Goal: Information Seeking & Learning: Compare options

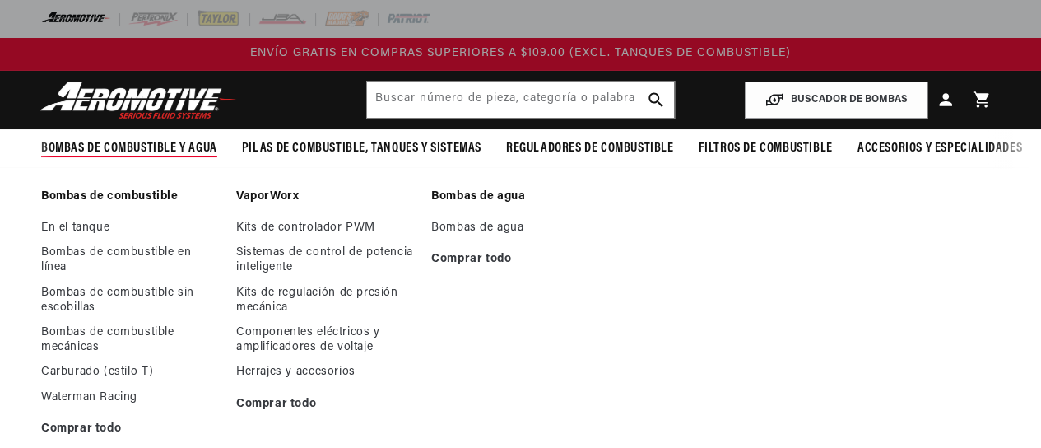
click at [98, 195] on font "Bombas de combustible" at bounding box center [109, 196] width 137 height 12
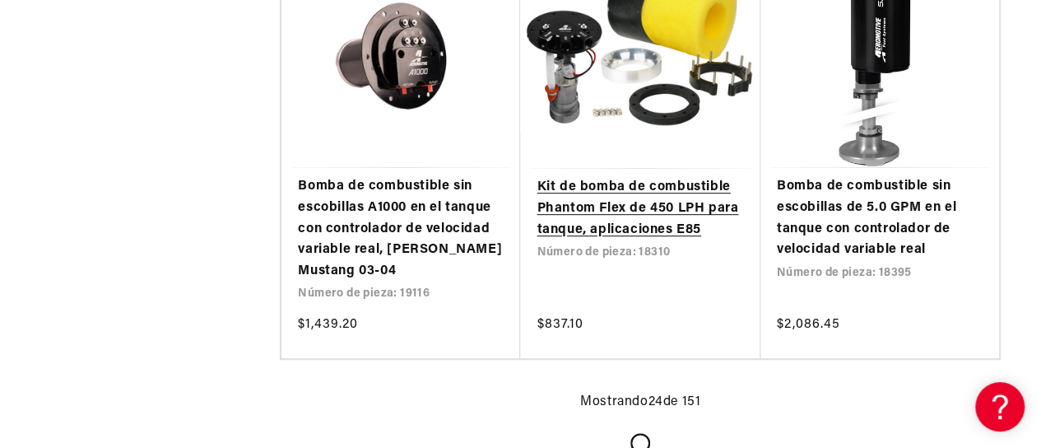
scroll to position [3412, 0]
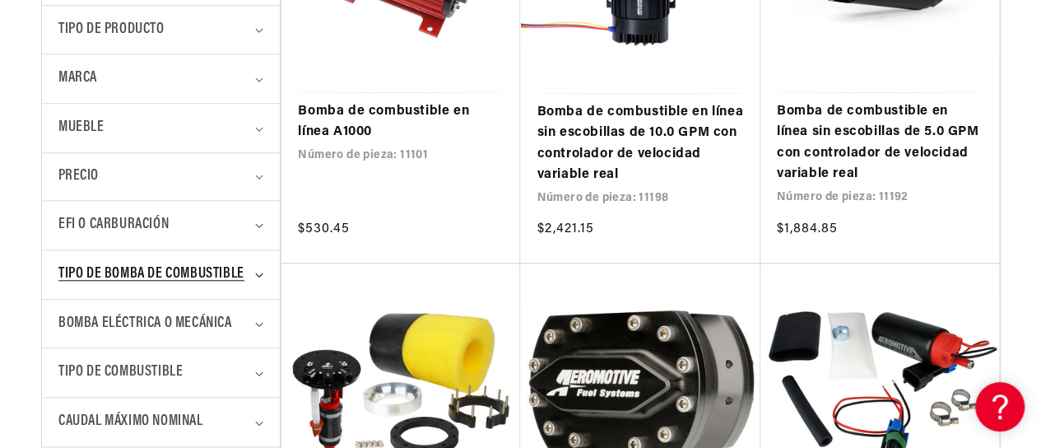
scroll to position [669, 0]
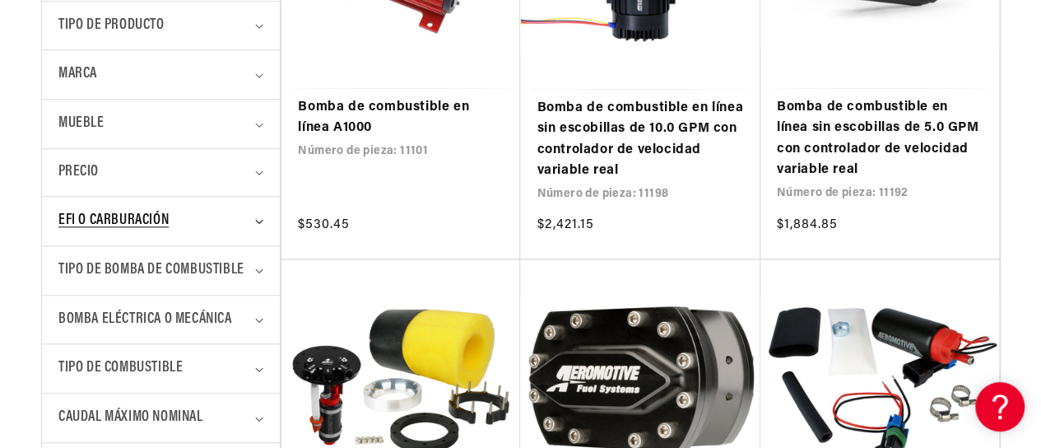
click at [255, 229] on summary "EFI o carburación" at bounding box center [160, 221] width 205 height 49
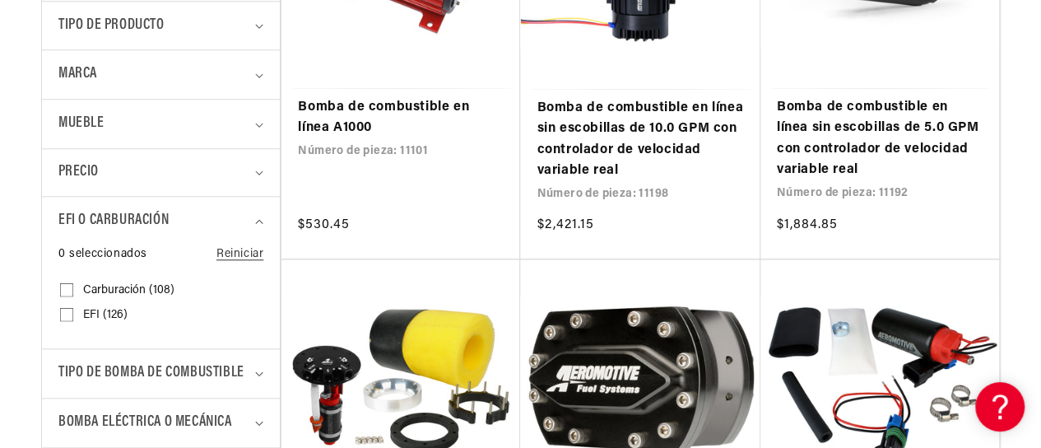
click at [64, 315] on input "EFI (126) EFI (126 productos)" at bounding box center [66, 317] width 13 height 13
checkbox input "true"
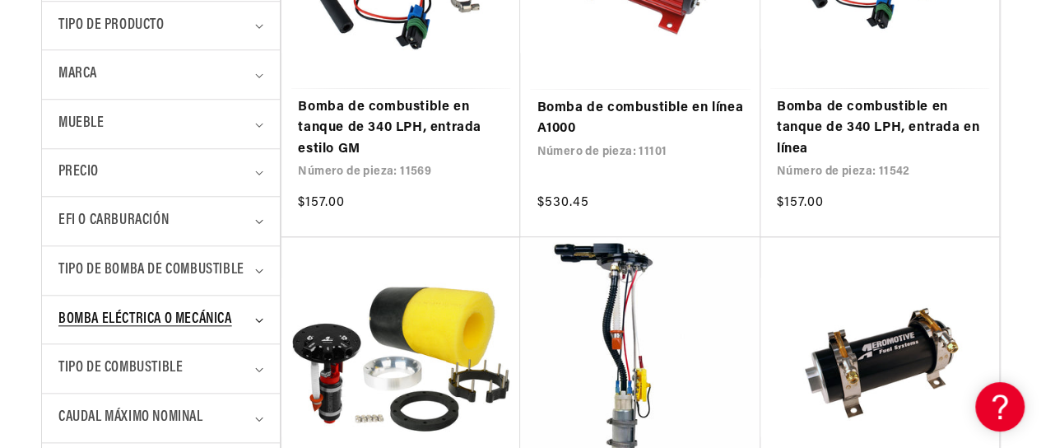
click at [258, 319] on icon "Bomba eléctrica o mecánica (0 seleccionados)" at bounding box center [259, 320] width 8 height 5
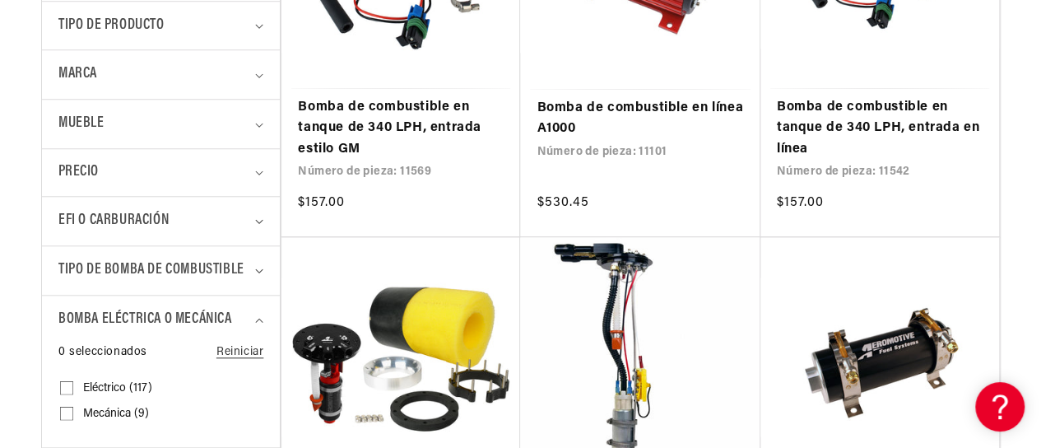
click at [63, 386] on input "Eléctrico (117) Eléctrico (117 productos)" at bounding box center [66, 390] width 13 height 13
checkbox input "true"
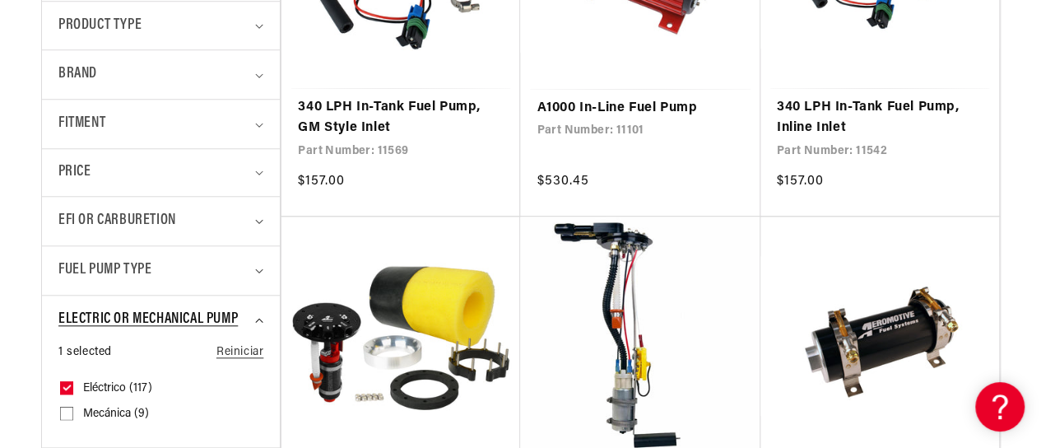
click at [254, 322] on summary "Electric or Mechanical Pump" at bounding box center [160, 319] width 205 height 49
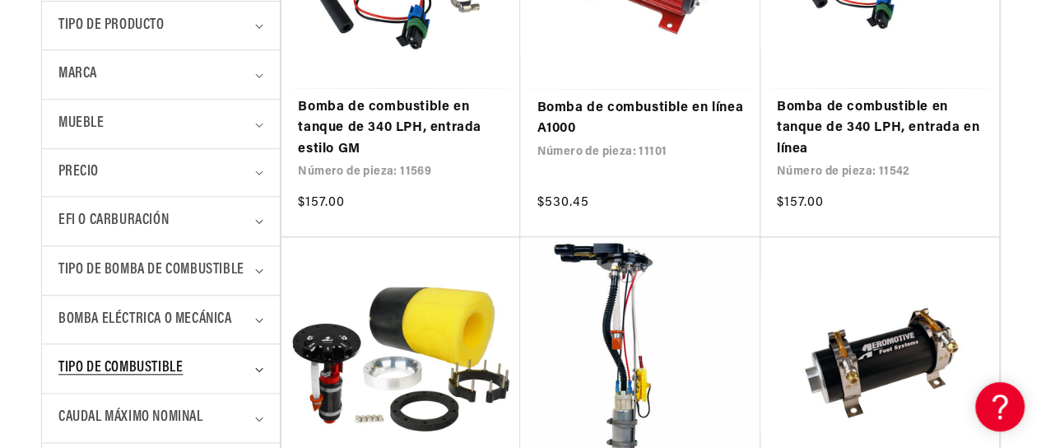
click at [256, 371] on summary "Tipo de combustible" at bounding box center [160, 368] width 205 height 49
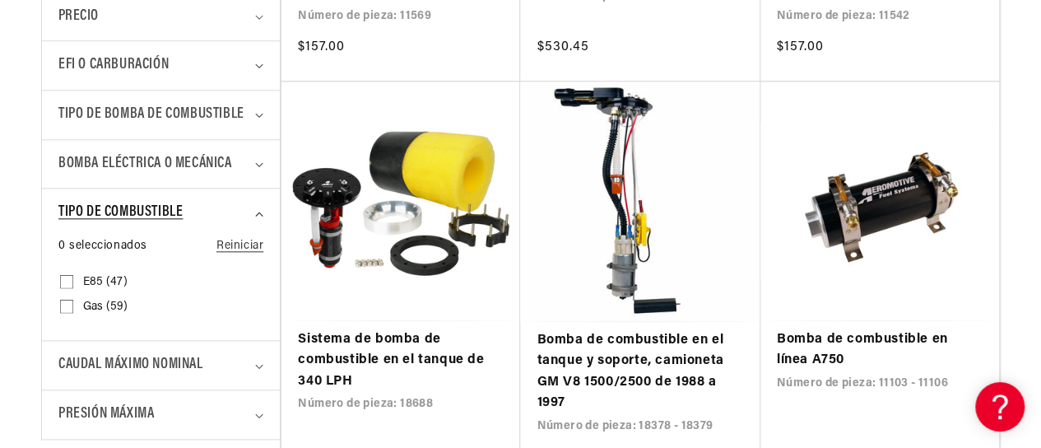
scroll to position [883, 0]
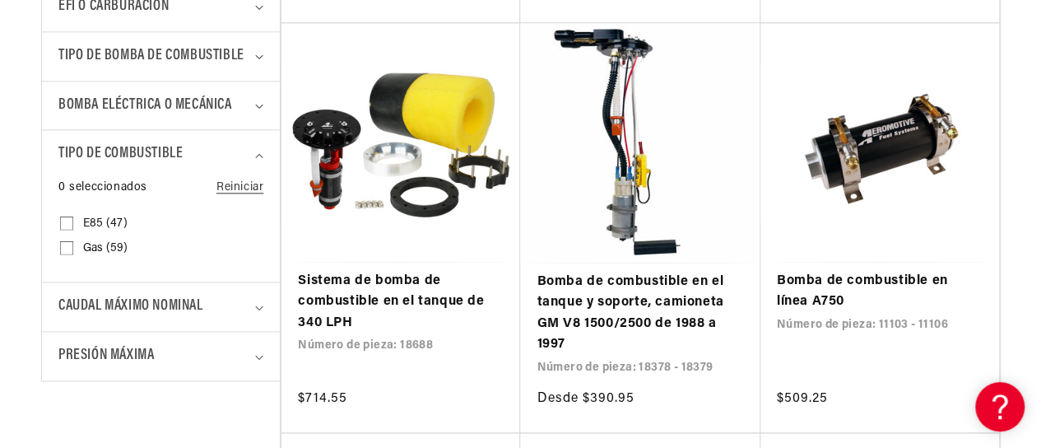
click at [263, 155] on summary "Tipo de combustible" at bounding box center [160, 154] width 205 height 49
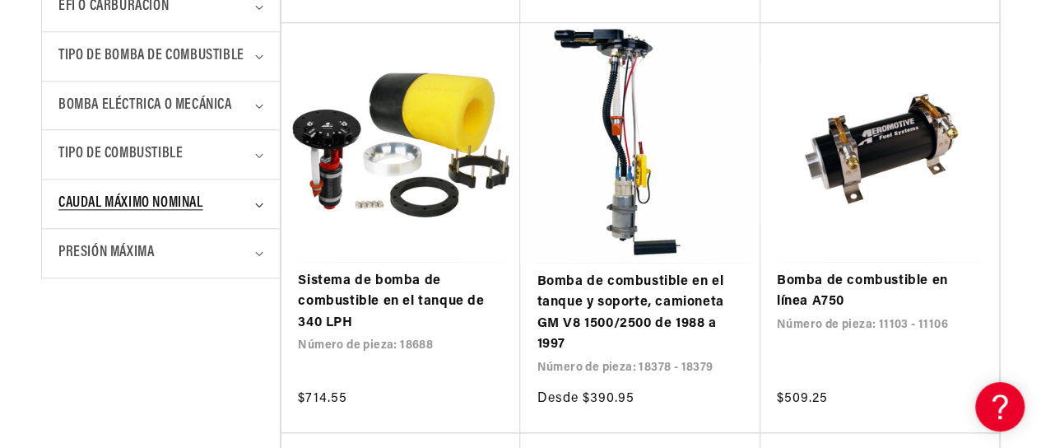
click at [255, 202] on icon "Clasificación de flujo máximo (0 seleccionados)" at bounding box center [259, 204] width 8 height 5
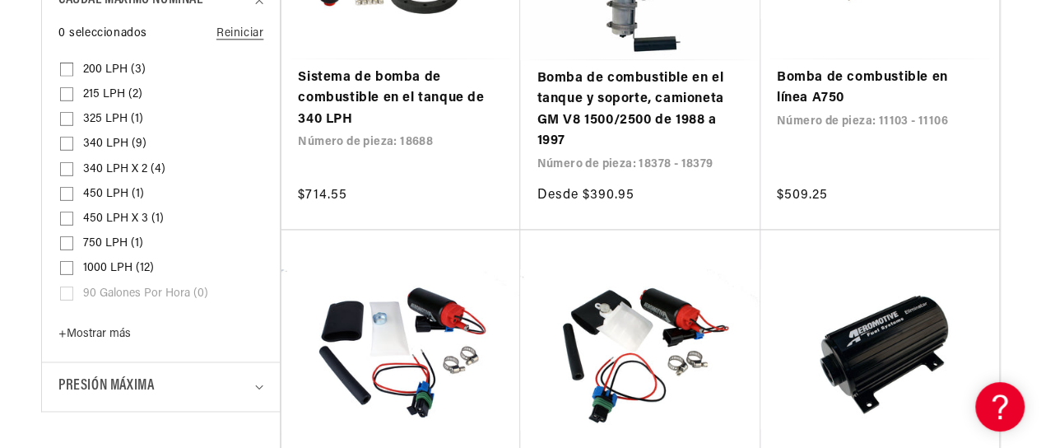
scroll to position [1091, 0]
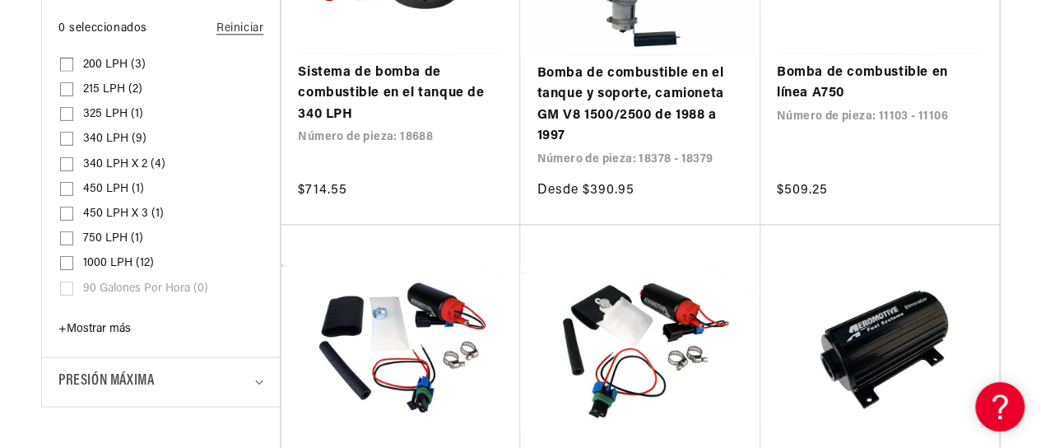
click at [61, 323] on font "+" at bounding box center [62, 329] width 8 height 12
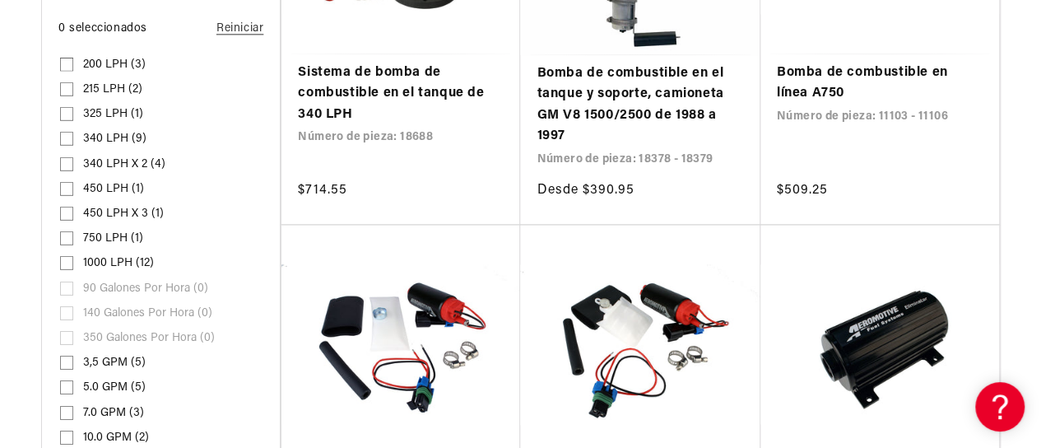
click at [68, 435] on input "10.0 GPM (2) 10.0 GPM (2 productos)" at bounding box center [66, 440] width 13 height 13
checkbox input "true"
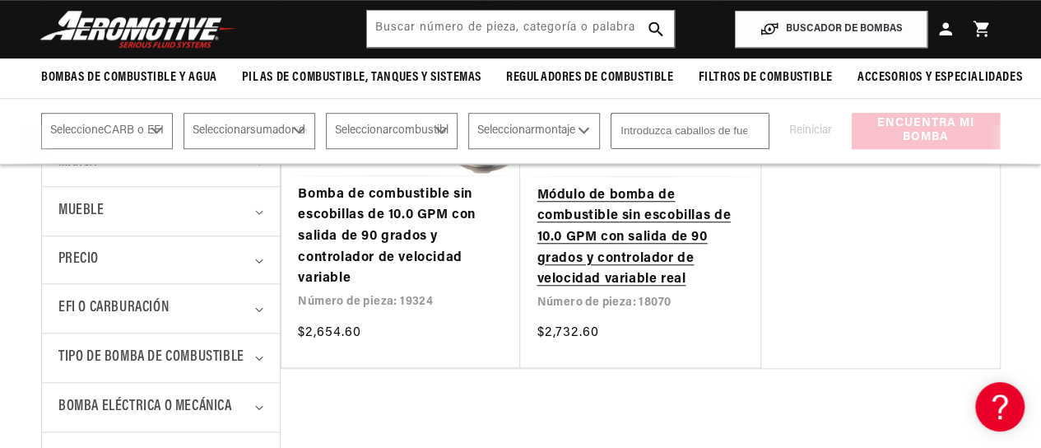
scroll to position [395, 0]
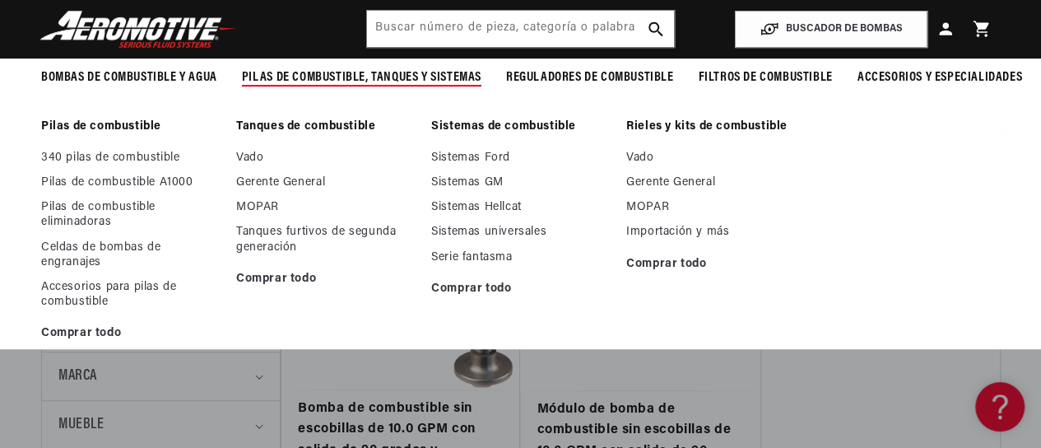
click at [138, 124] on font "Pilas de combustible" at bounding box center [101, 126] width 120 height 12
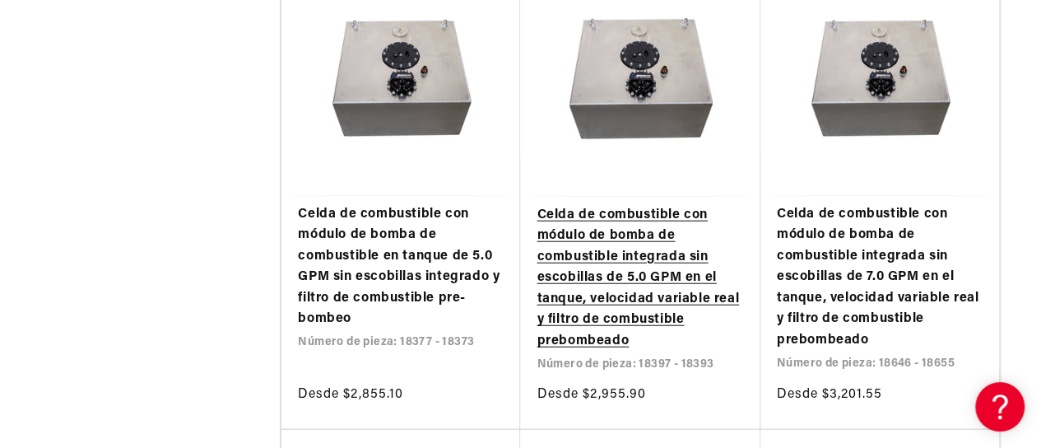
scroll to position [2321, 0]
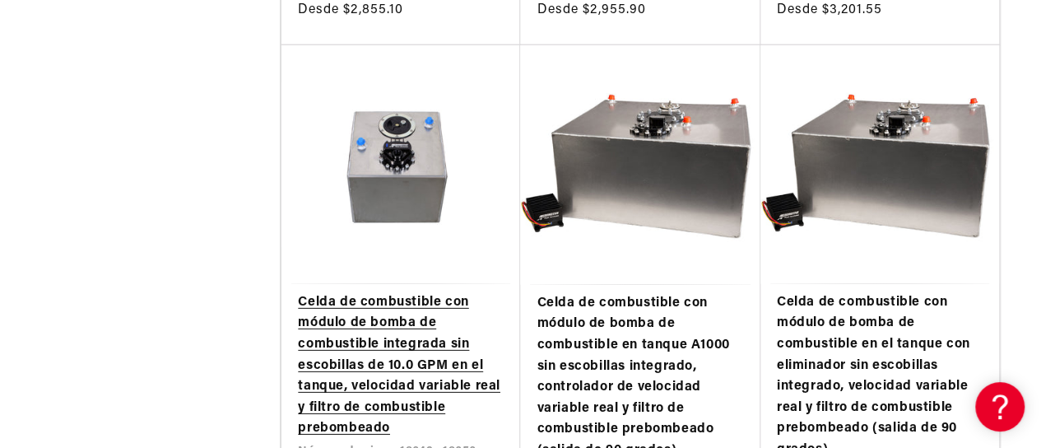
click at [398, 323] on link "Celda de combustible con módulo de bomba de combustible integrada sin escobilla…" at bounding box center [401, 365] width 206 height 147
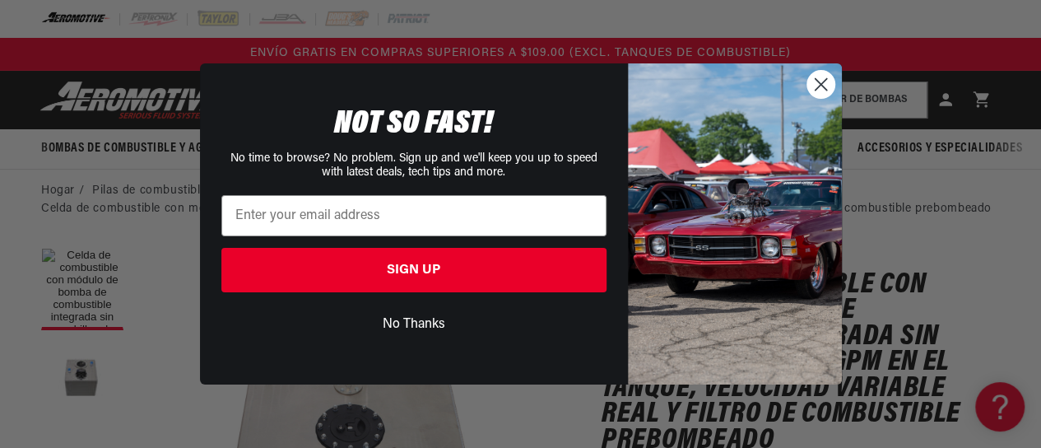
click at [1040, 31] on div "Close dialog NOT SO FAST! No time to browse? No problem. Sign up and we'll keep…" at bounding box center [520, 224] width 1041 height 448
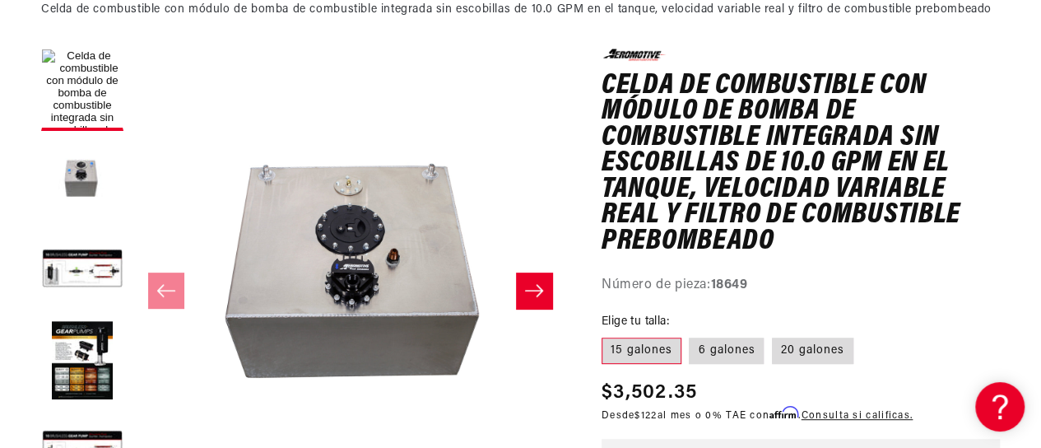
scroll to position [230, 0]
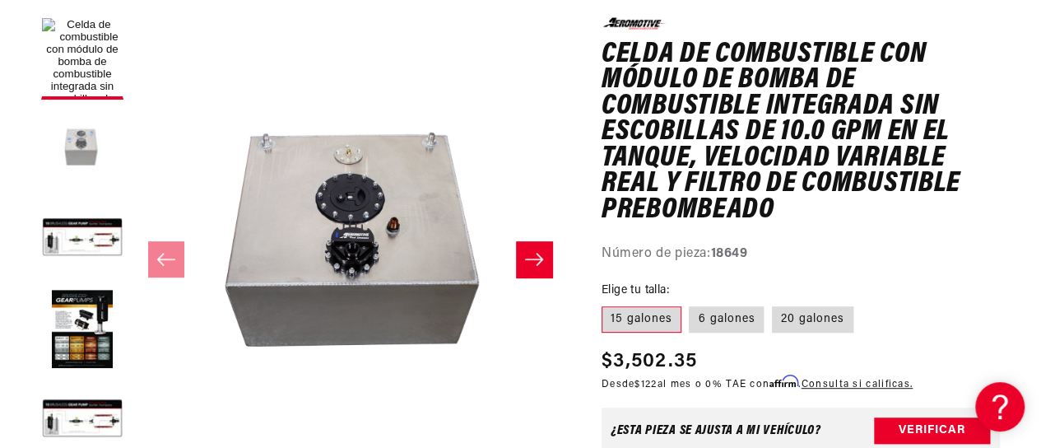
click at [98, 162] on button "Cargar la imagen 2 en la vista de galería" at bounding box center [82, 149] width 82 height 82
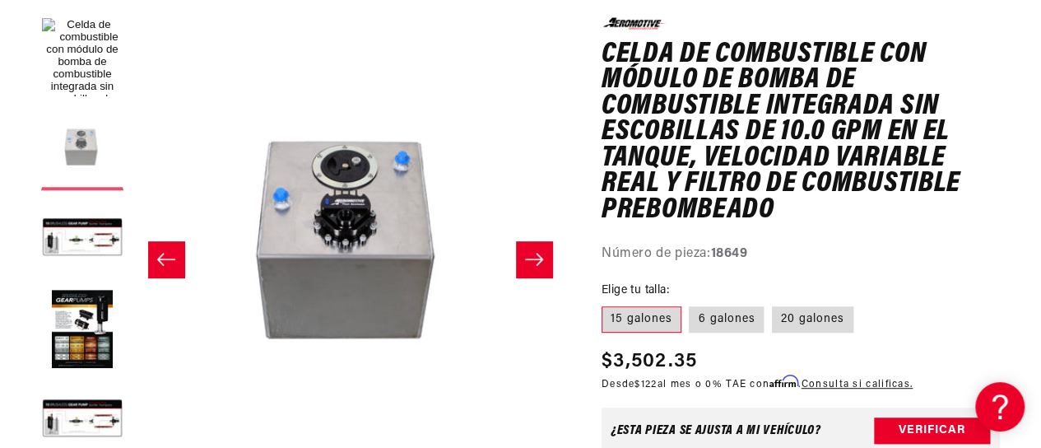
scroll to position [0, 436]
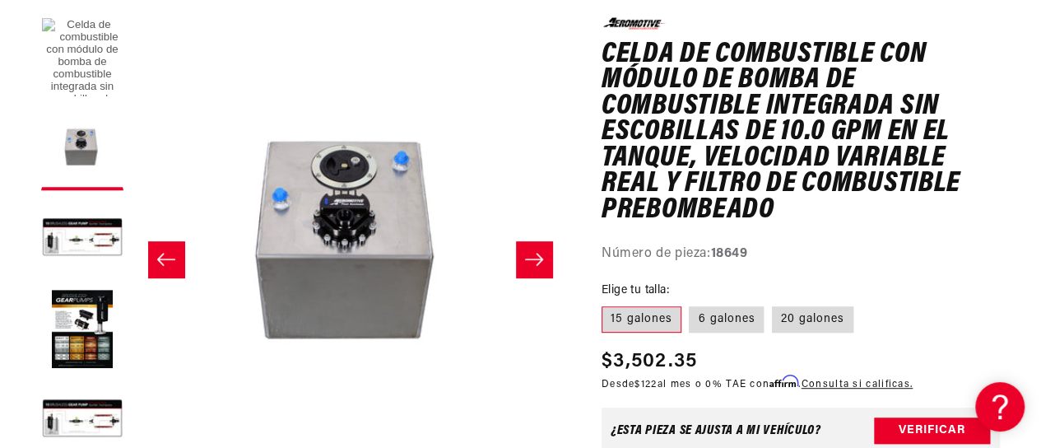
click at [72, 52] on button "Cargar imagen 1 en la vista de galería" at bounding box center [82, 58] width 82 height 82
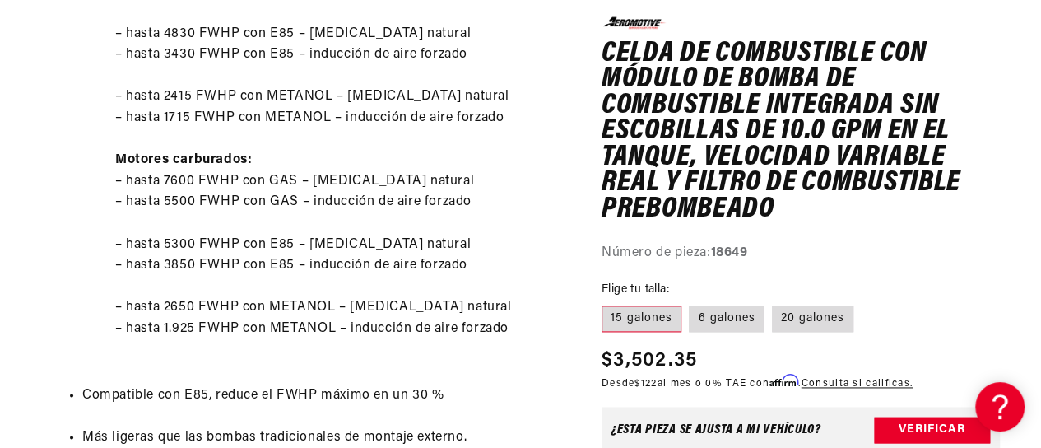
scroll to position [1023, 0]
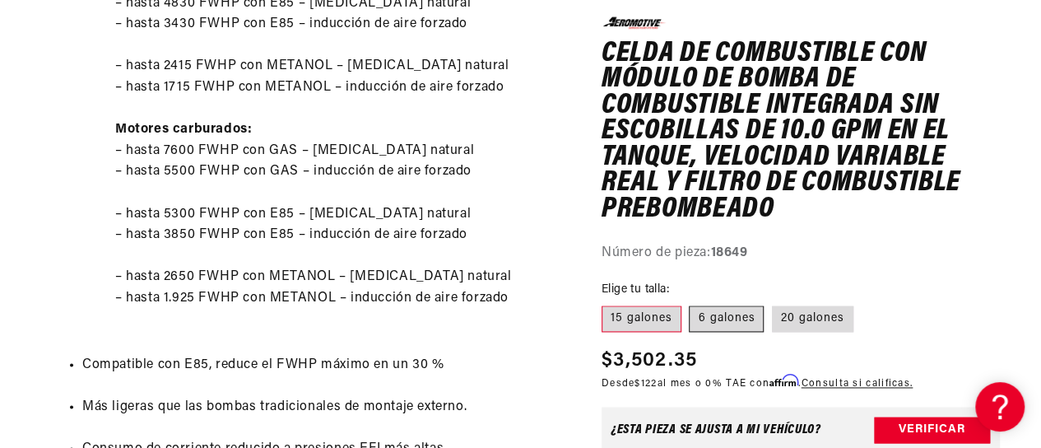
click at [728, 318] on font "6 galones" at bounding box center [726, 318] width 57 height 12
click at [690, 303] on input "6 galones" at bounding box center [690, 302] width 1 height 1
radio input "true"
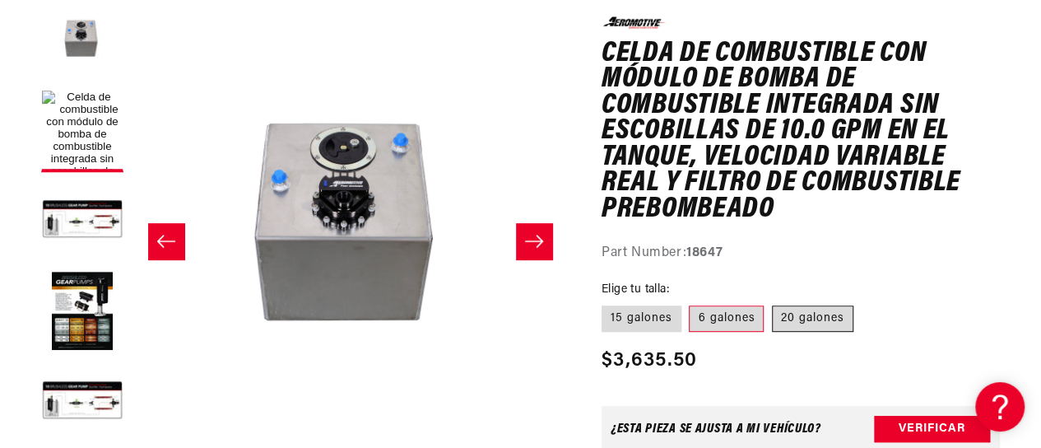
scroll to position [247, 0]
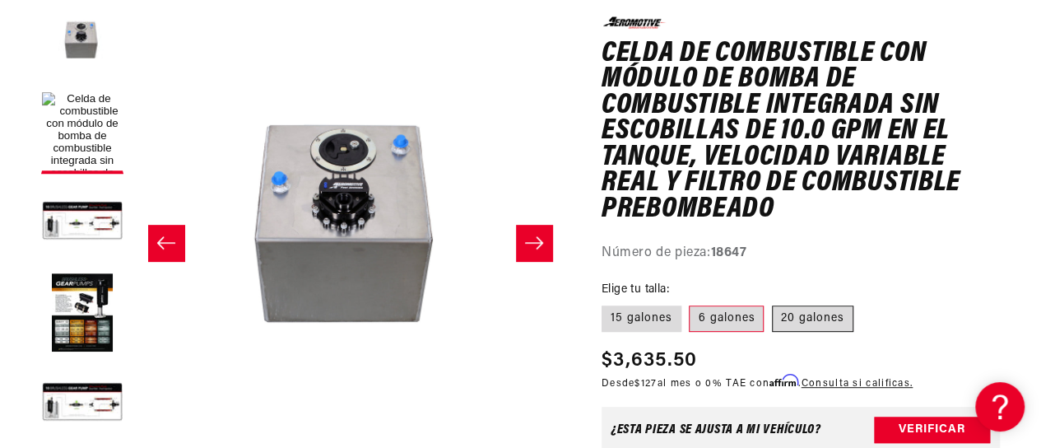
click at [788, 323] on font "20 galones" at bounding box center [812, 318] width 63 height 12
click at [773, 303] on input "20 galones" at bounding box center [772, 302] width 1 height 1
radio input "true"
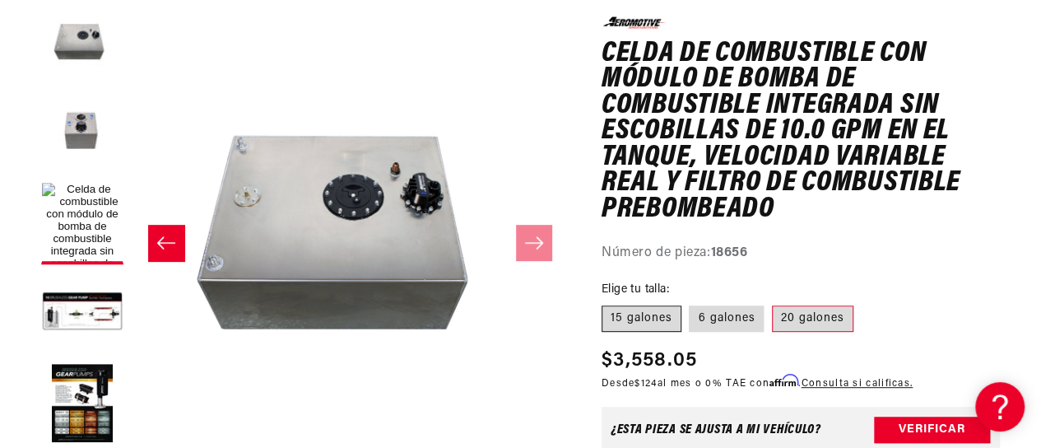
click at [668, 322] on font "15 galones" at bounding box center [642, 318] width 62 height 12
click at [607, 303] on input "15 galones" at bounding box center [606, 302] width 1 height 1
radio input "true"
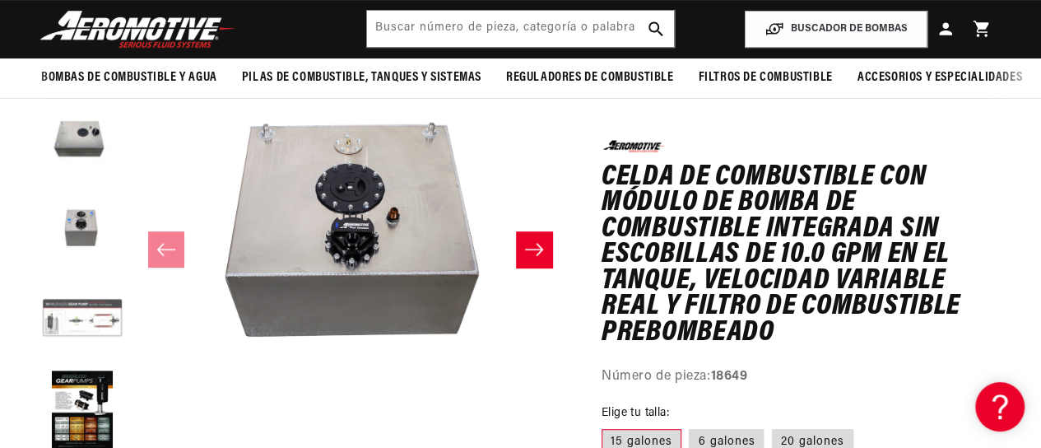
scroll to position [193, 0]
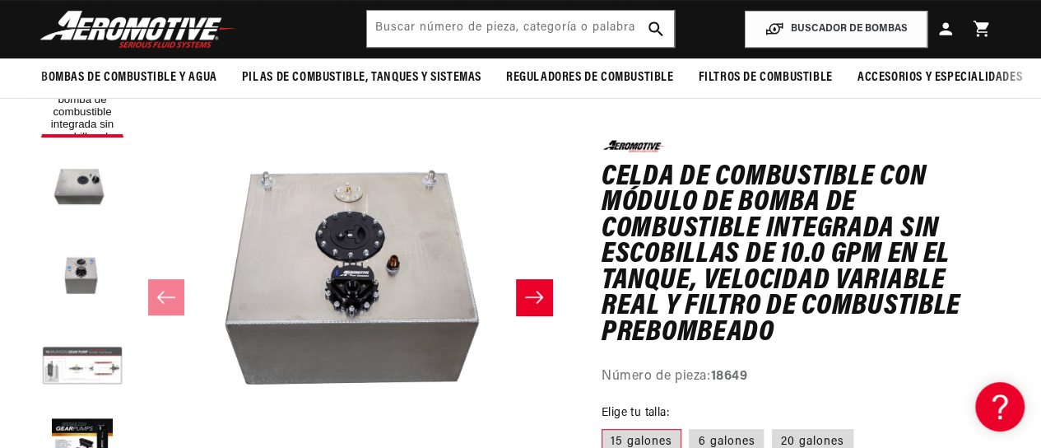
click at [95, 356] on button "Cargar la imagen 3 en la vista de galería" at bounding box center [82, 368] width 82 height 82
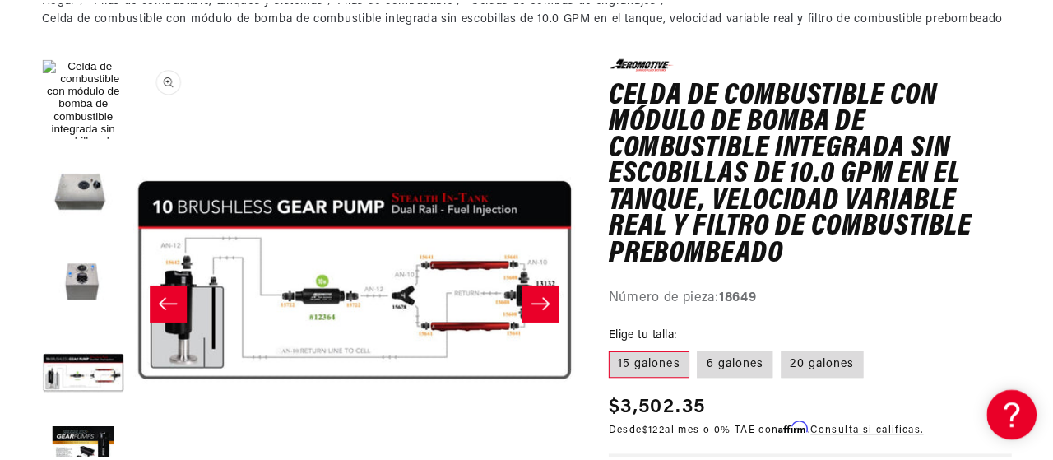
scroll to position [244, 0]
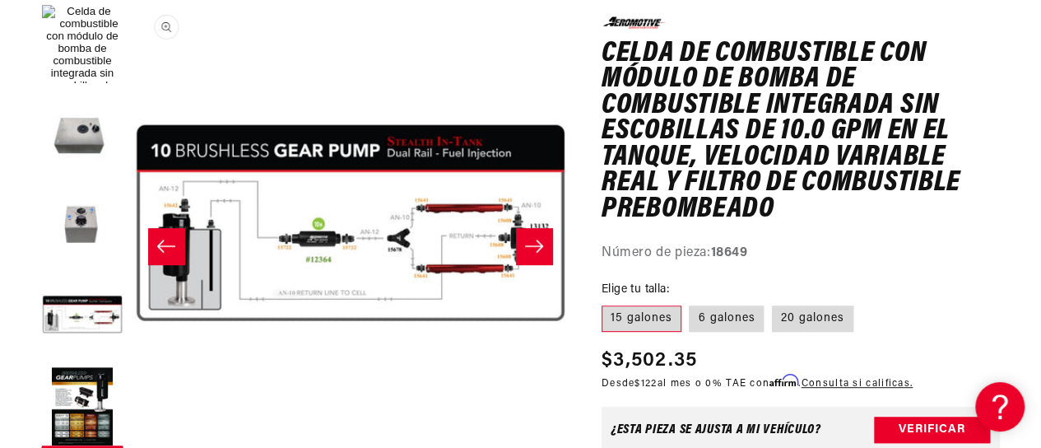
click at [132, 440] on button "Abrir medios 3 en modal" at bounding box center [132, 440] width 0 height 0
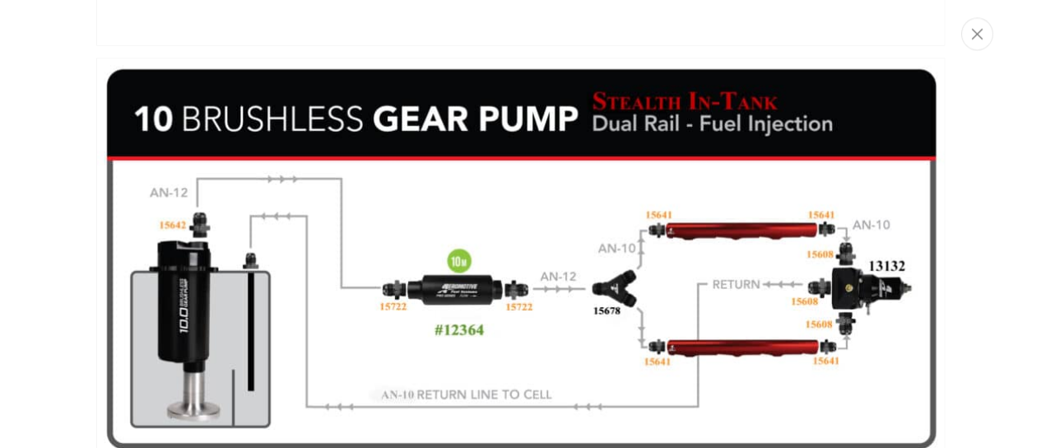
scroll to position [1746, 0]
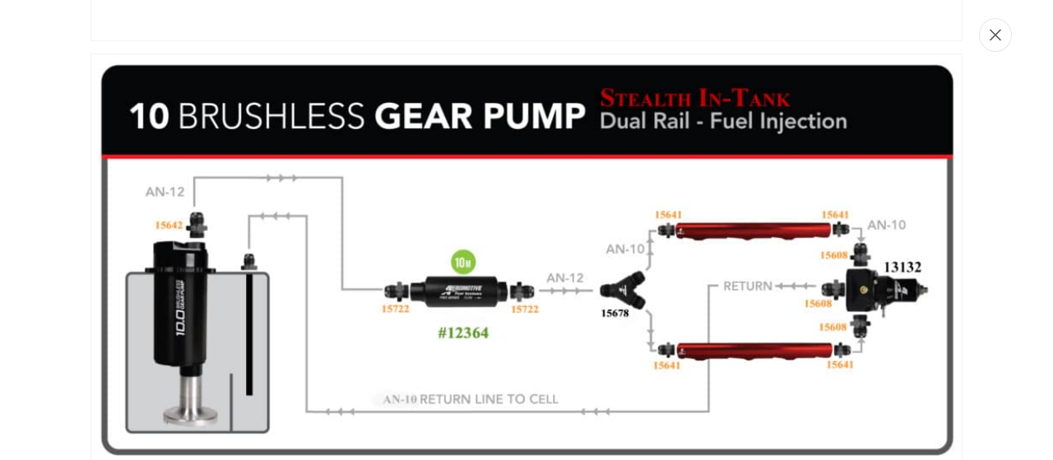
click at [993, 30] on icon "Cerca" at bounding box center [996, 35] width 12 height 12
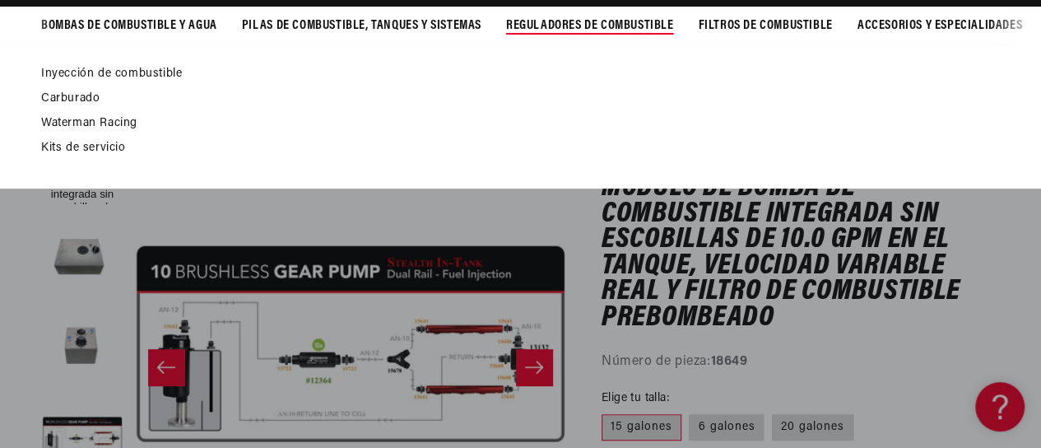
scroll to position [126, 0]
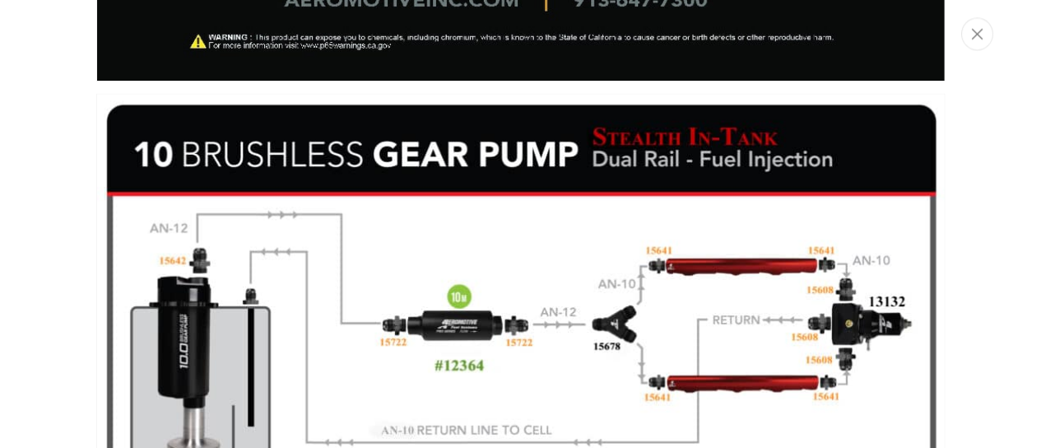
scroll to position [1647, 0]
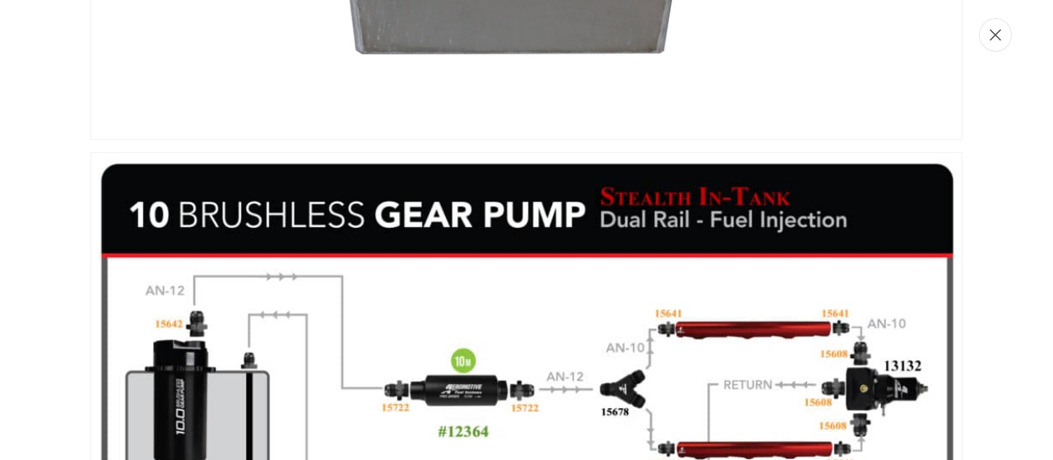
click at [994, 44] on button "Cerca" at bounding box center [995, 35] width 33 height 34
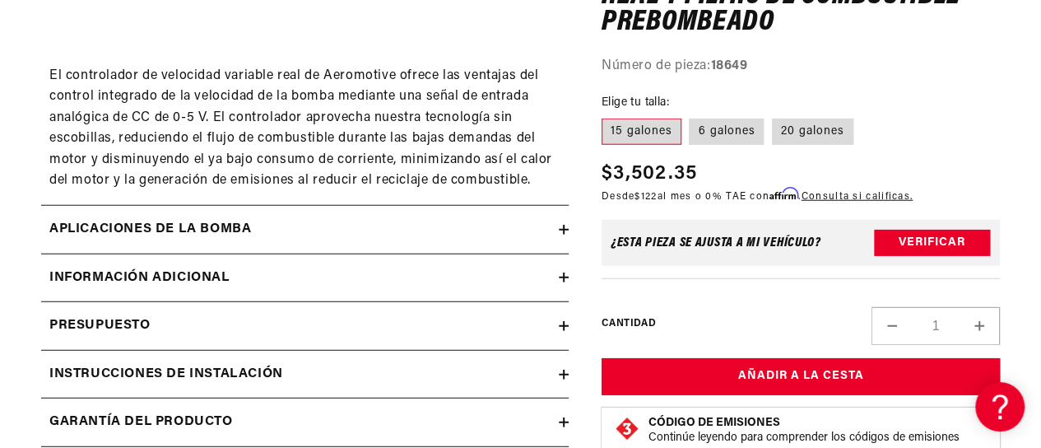
scroll to position [2104, 0]
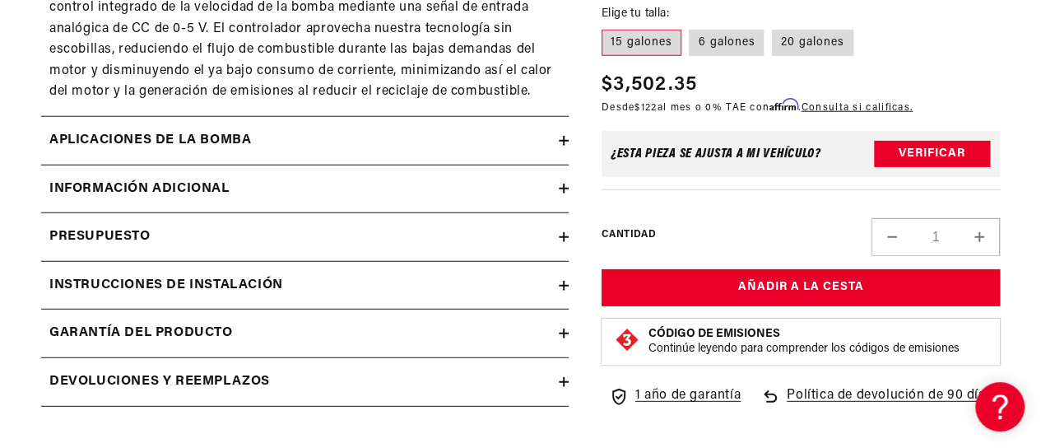
click at [565, 191] on icon at bounding box center [564, 189] width 10 height 10
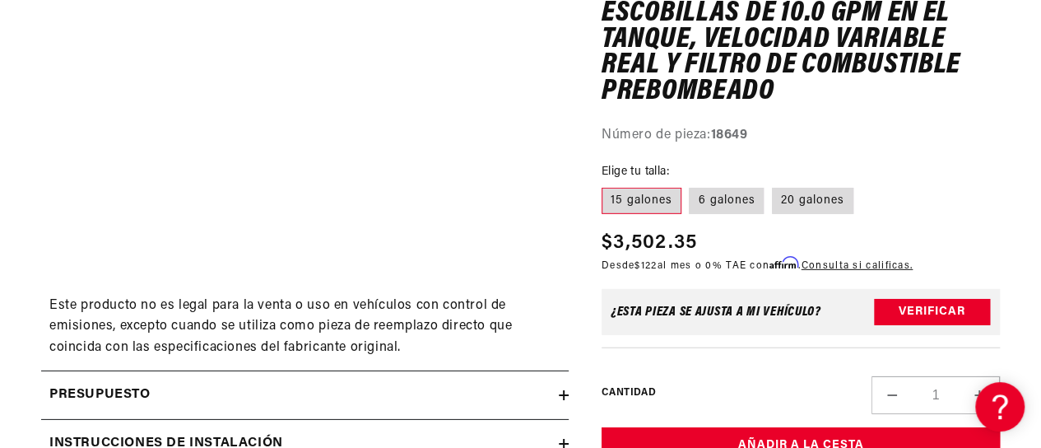
scroll to position [2355, 0]
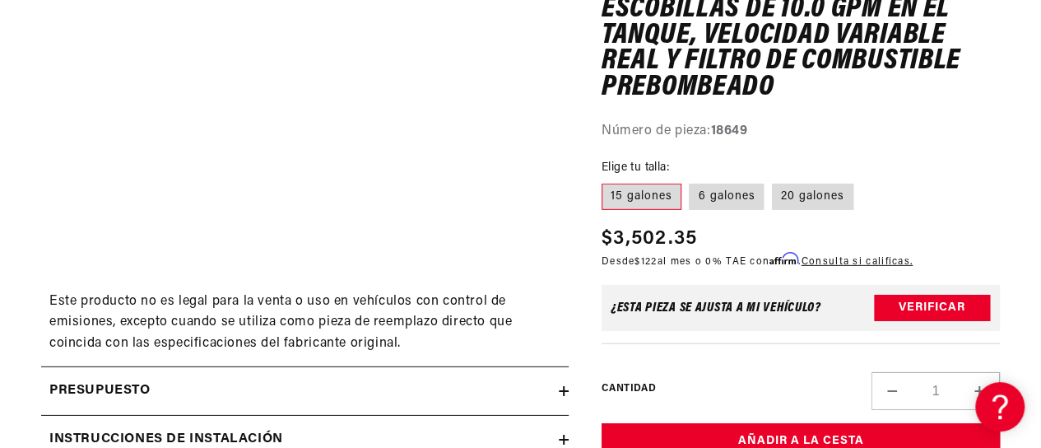
click at [555, 389] on div "Presupuesto" at bounding box center [300, 390] width 518 height 21
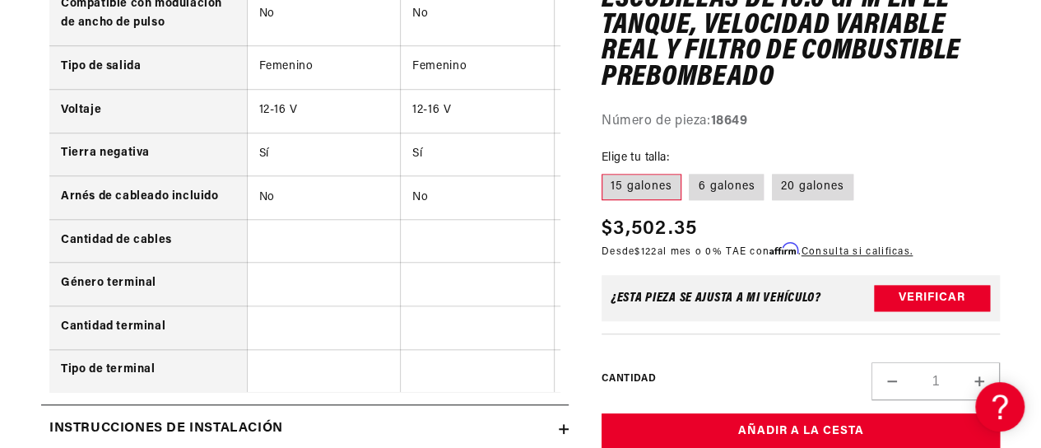
scroll to position [3859, 0]
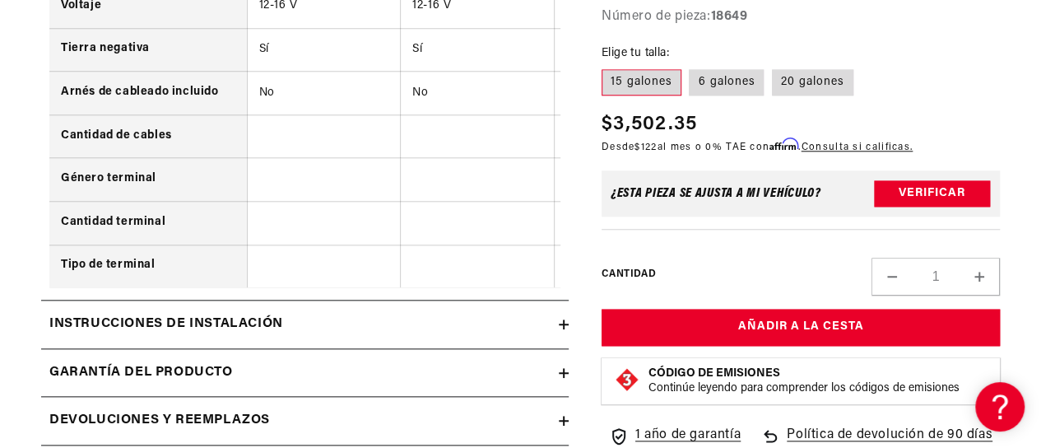
click at [560, 319] on icon at bounding box center [564, 324] width 10 height 10
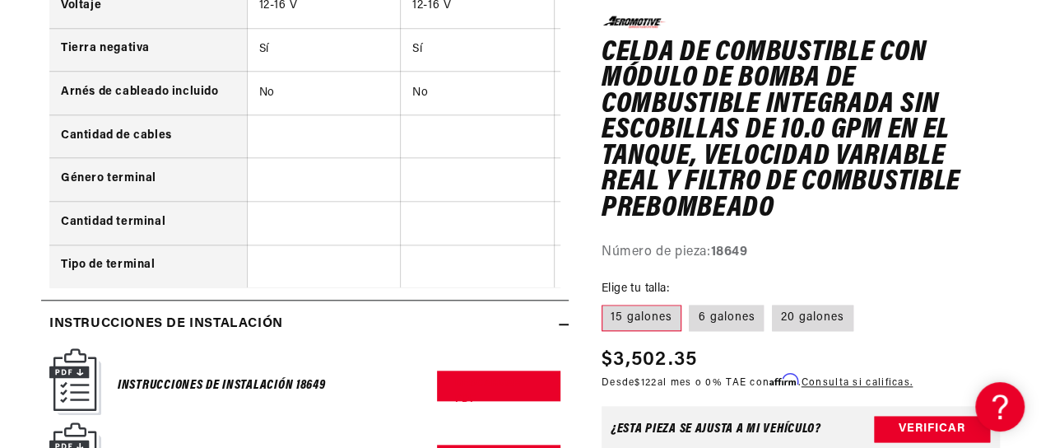
scroll to position [4139, 0]
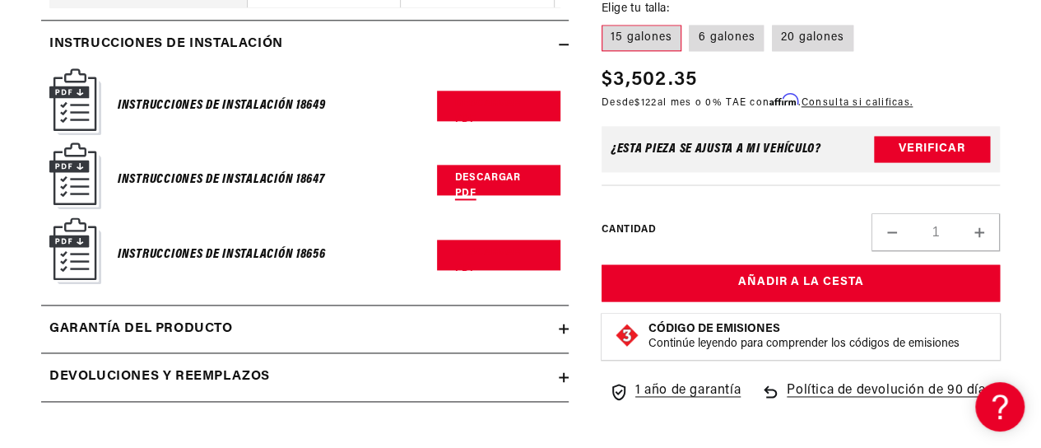
click at [467, 165] on link "Descargar PDF" at bounding box center [498, 180] width 123 height 30
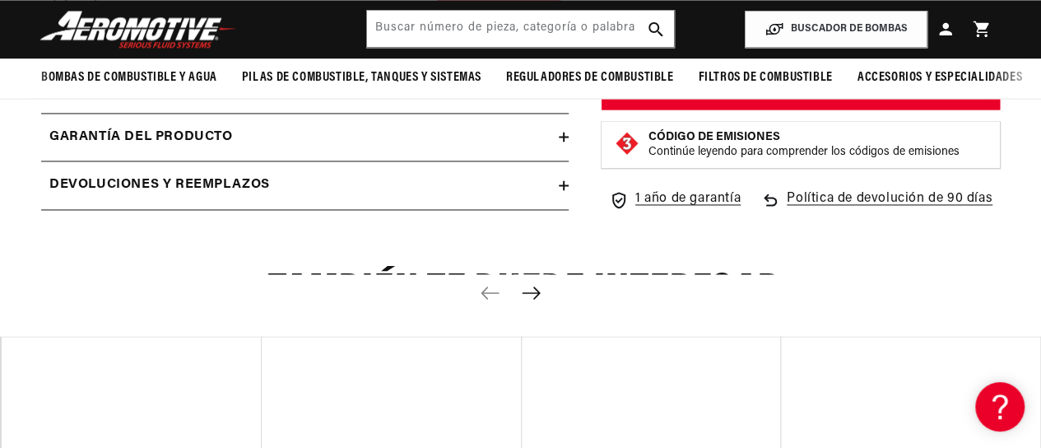
scroll to position [3936, 0]
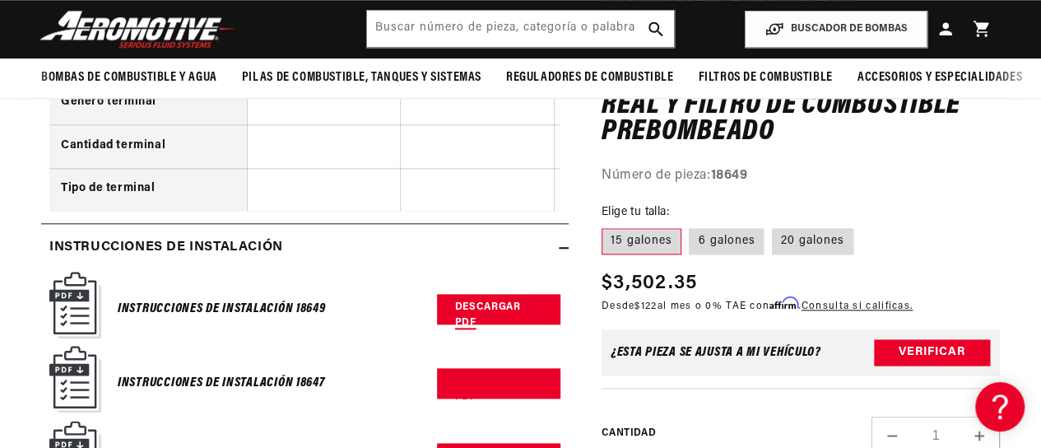
click at [491, 294] on link "Descargar PDF" at bounding box center [498, 309] width 123 height 30
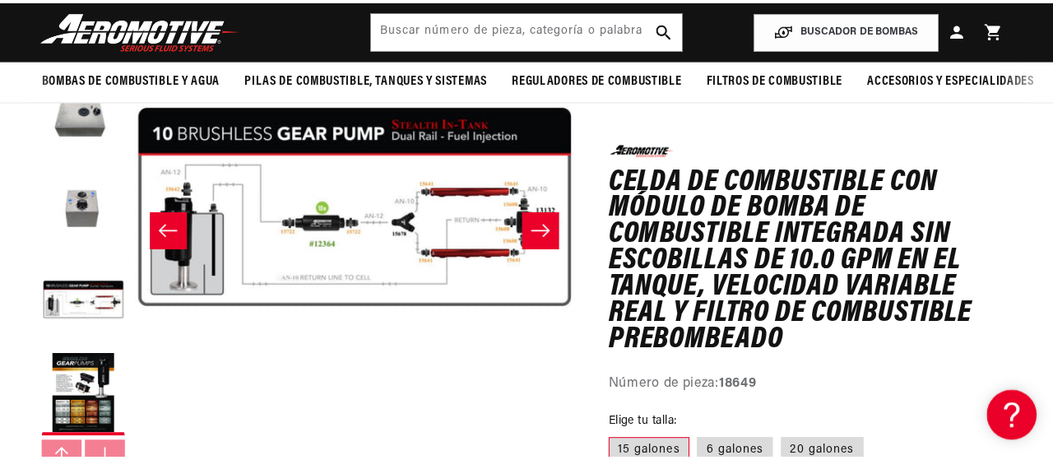
scroll to position [205, 0]
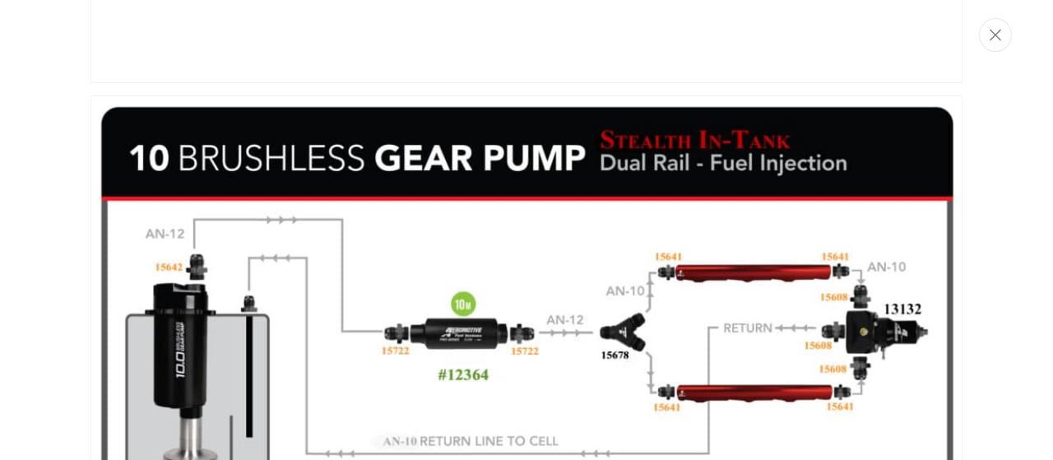
scroll to position [1746, 0]
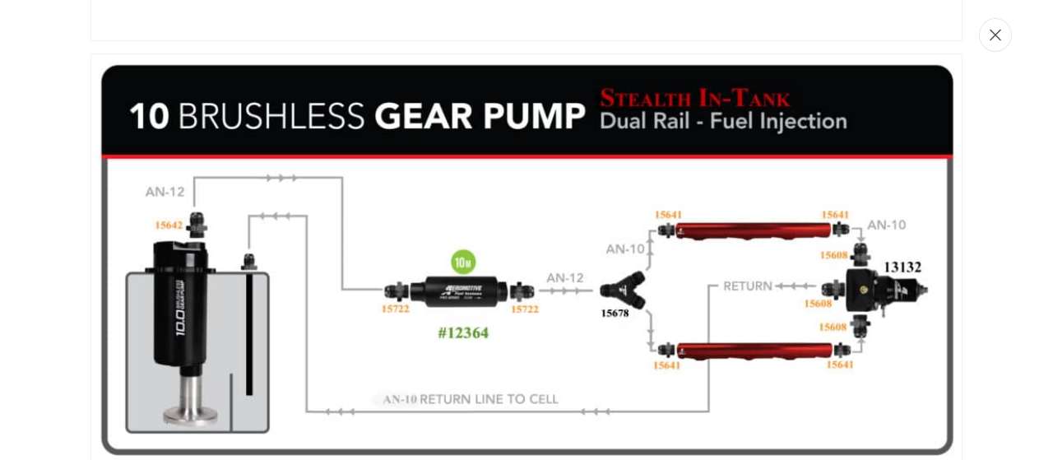
click at [1000, 44] on button "Cerca" at bounding box center [995, 35] width 33 height 34
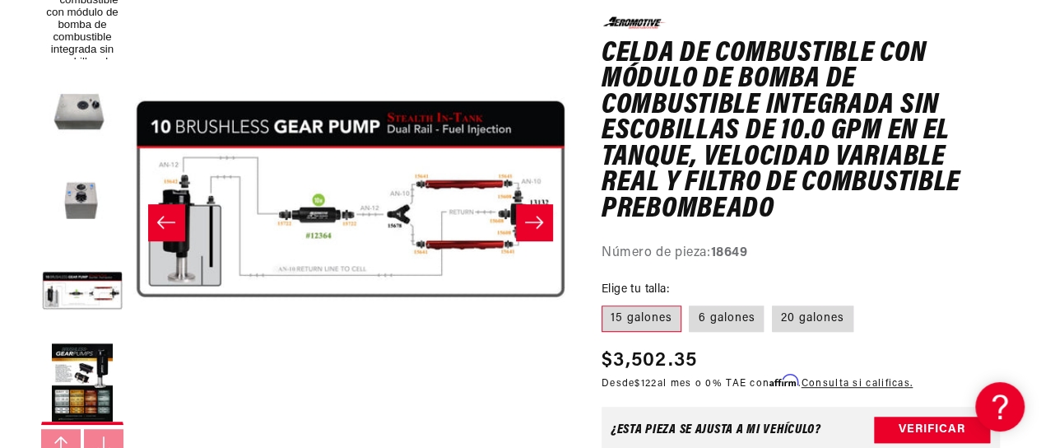
scroll to position [0, 0]
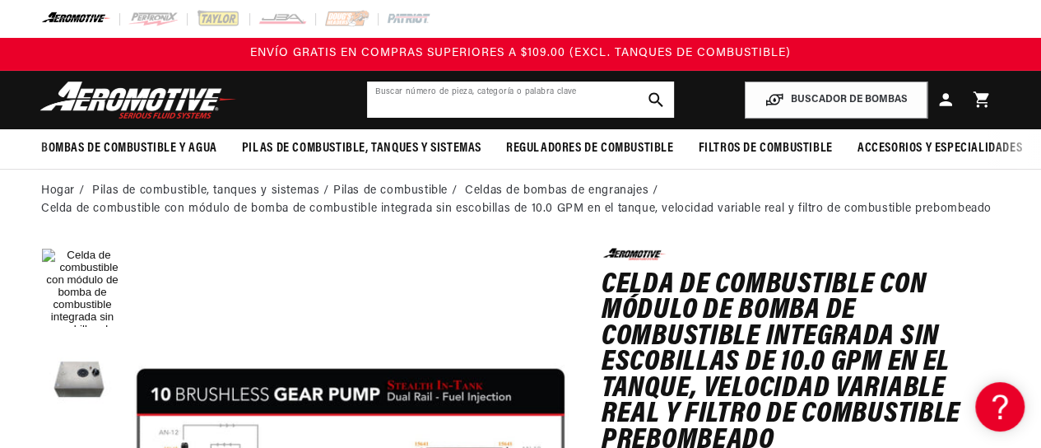
click at [474, 107] on input "text" at bounding box center [520, 99] width 307 height 36
type input "l"
type input "1"
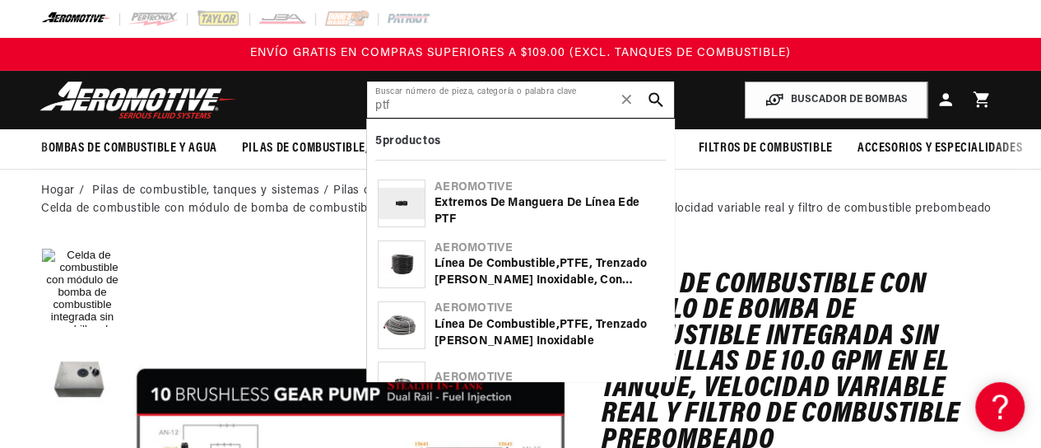
type input "ptf"
click at [481, 203] on font "Extremos de manguera de línea E" at bounding box center [531, 203] width 192 height 12
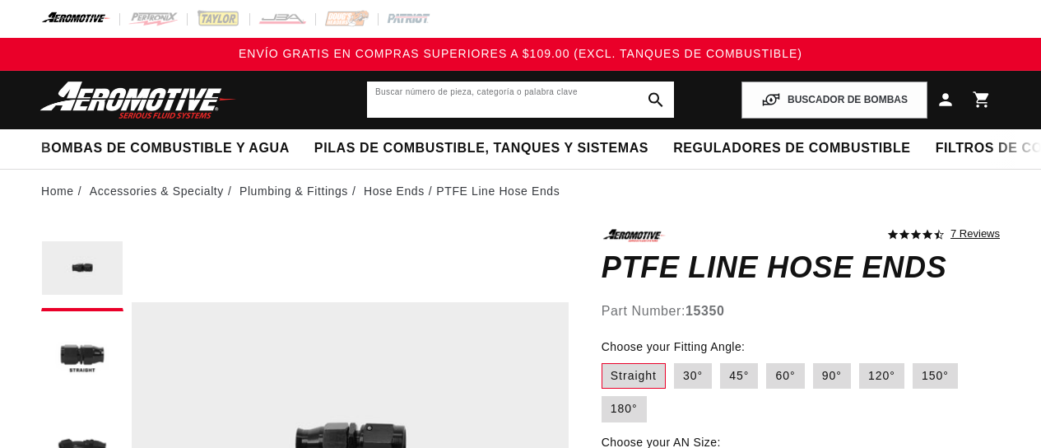
click at [525, 81] on input "text" at bounding box center [520, 99] width 307 height 36
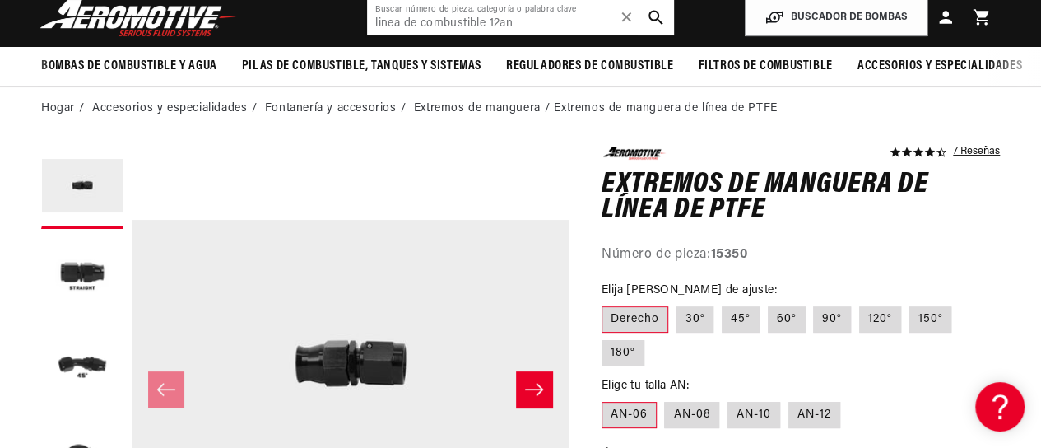
type input "linea de combustible 12an"
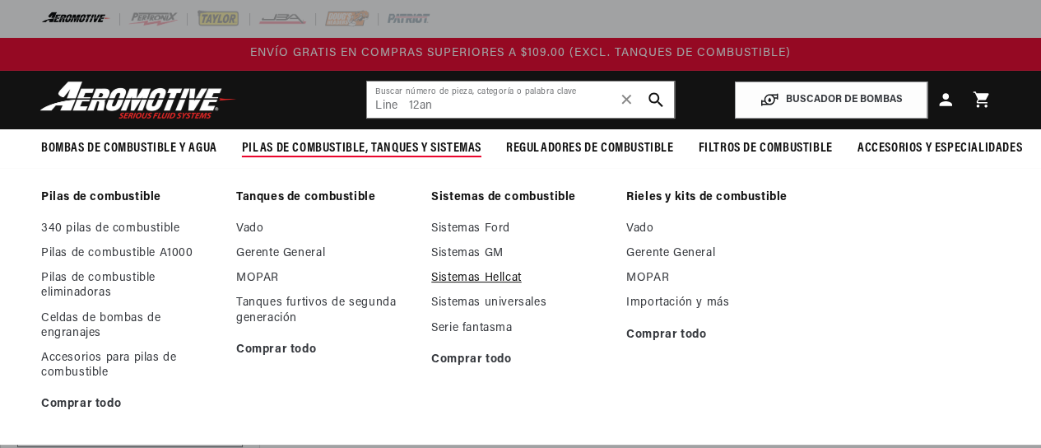
click at [497, 277] on font "Sistemas Hellcat" at bounding box center [476, 278] width 91 height 12
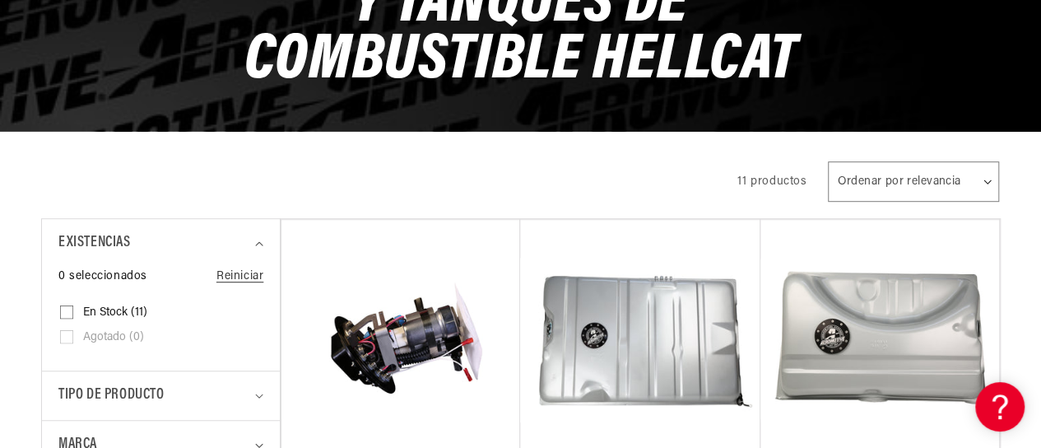
scroll to position [16, 0]
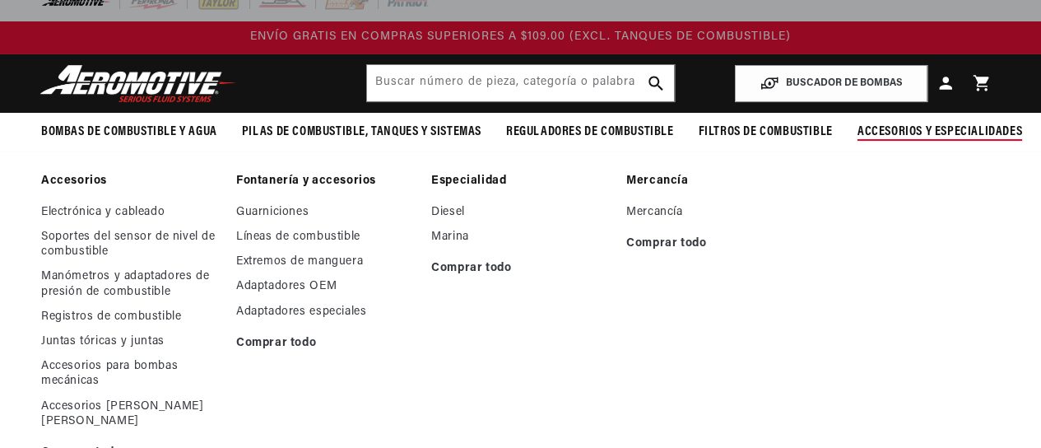
click at [909, 129] on font "Accesorios y especialidades" at bounding box center [940, 131] width 165 height 13
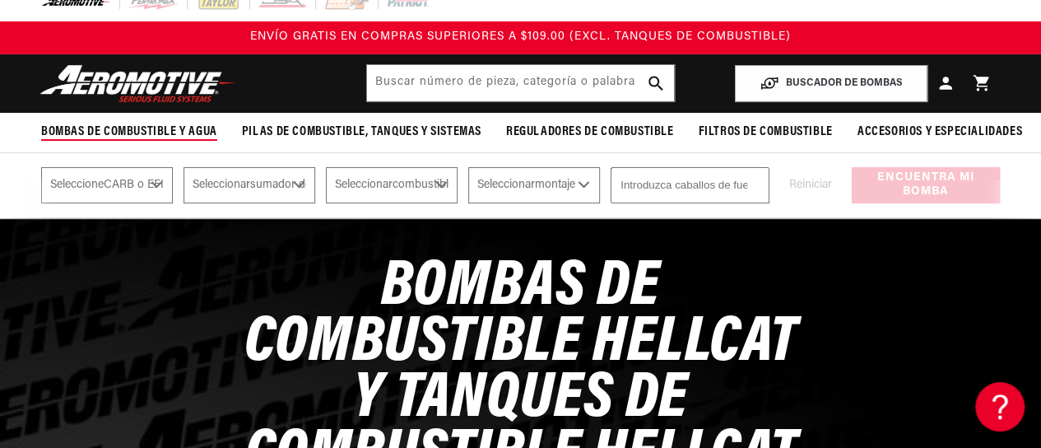
scroll to position [0, 0]
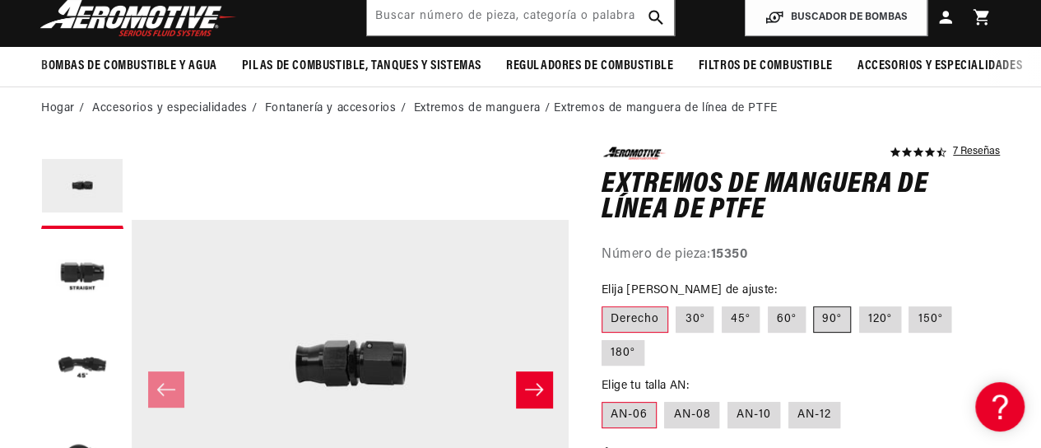
click at [821, 325] on label "90°" at bounding box center [832, 319] width 38 height 26
click at [815, 304] on input "90°" at bounding box center [814, 303] width 1 height 1
radio input "true"
click at [802, 408] on font "AN-12" at bounding box center [814, 414] width 34 height 12
click at [789, 398] on input "AN-12" at bounding box center [788, 398] width 1 height 1
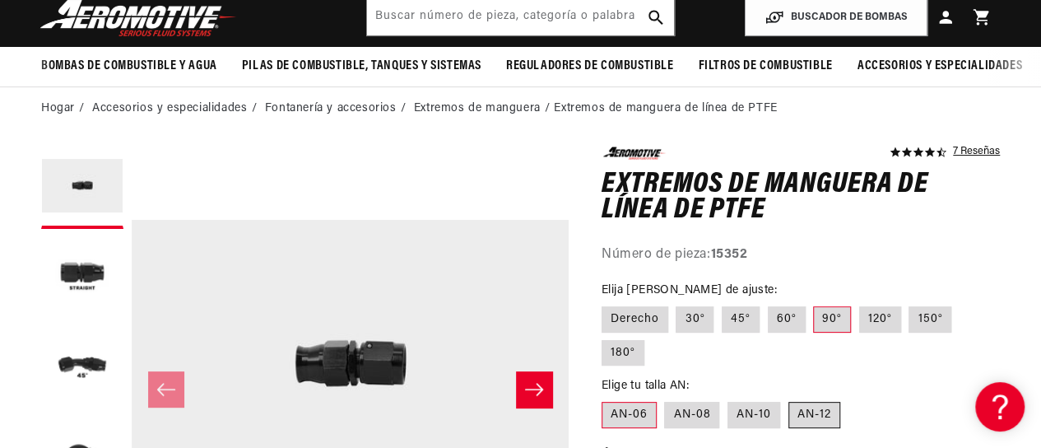
radio input "true"
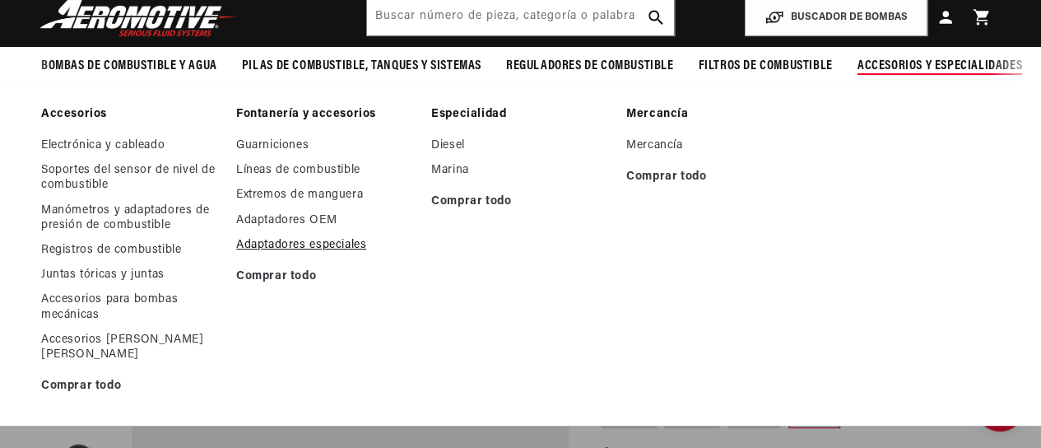
click at [328, 244] on font "Adaptadores especiales" at bounding box center [301, 245] width 130 height 12
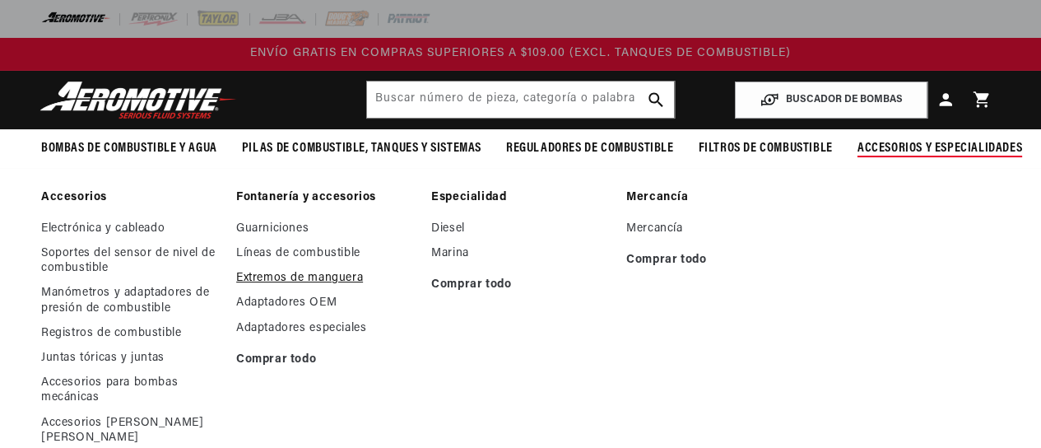
click at [296, 282] on font "Extremos de manguera" at bounding box center [299, 278] width 127 height 12
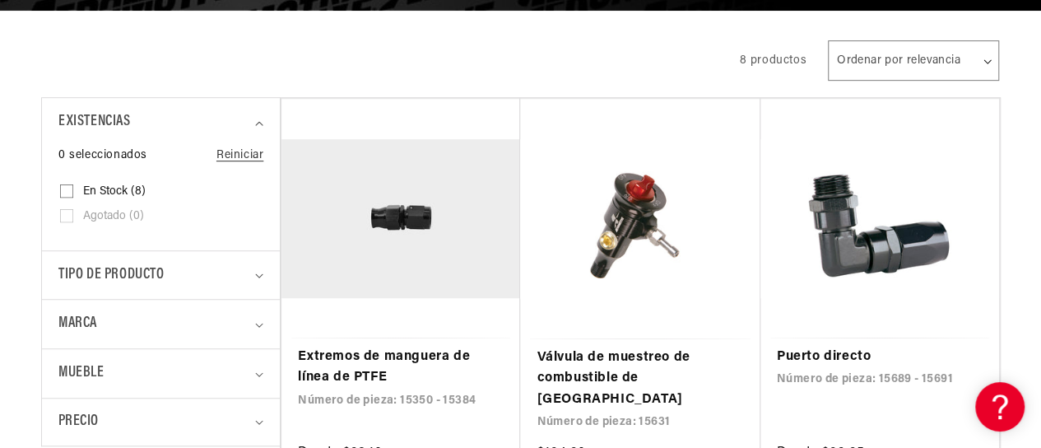
scroll to position [422, 0]
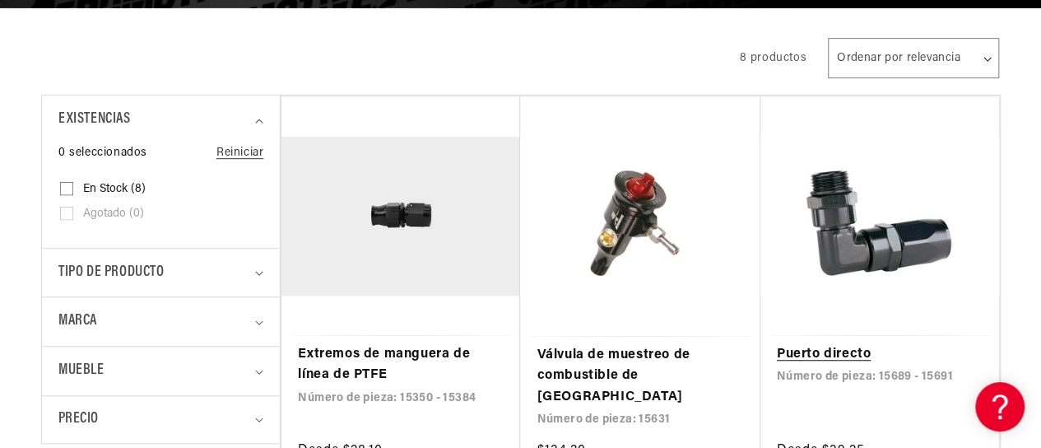
click at [833, 344] on link "Puerto directo" at bounding box center [880, 354] width 206 height 21
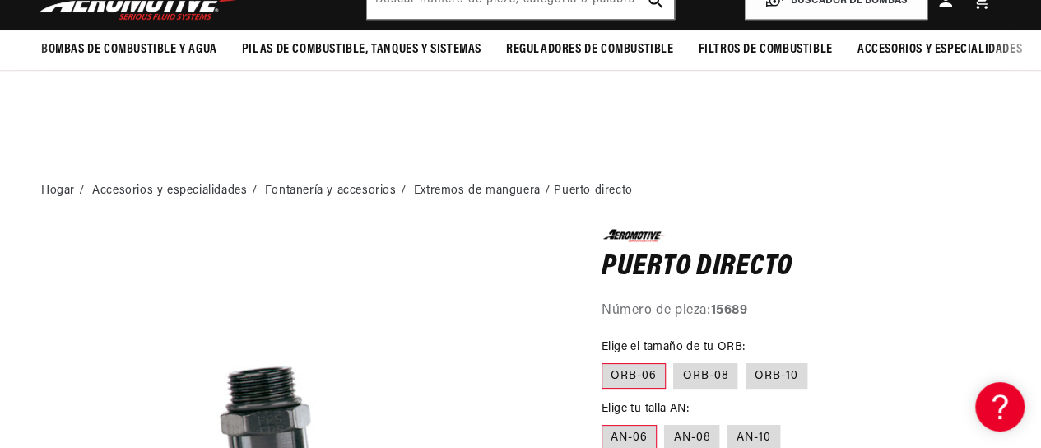
scroll to position [356, 0]
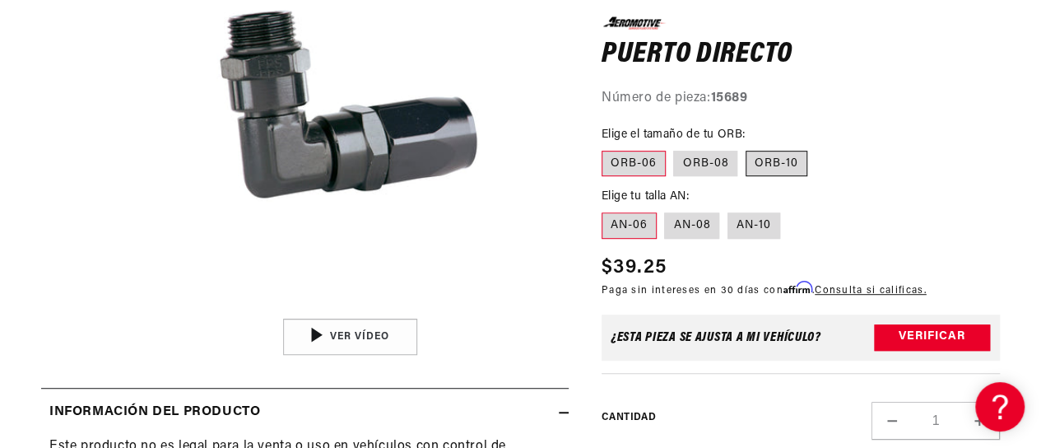
click at [769, 163] on font "ORB-10" at bounding box center [777, 162] width 44 height 12
click at [746, 147] on input "ORB-10" at bounding box center [746, 146] width 1 height 1
radio input "true"
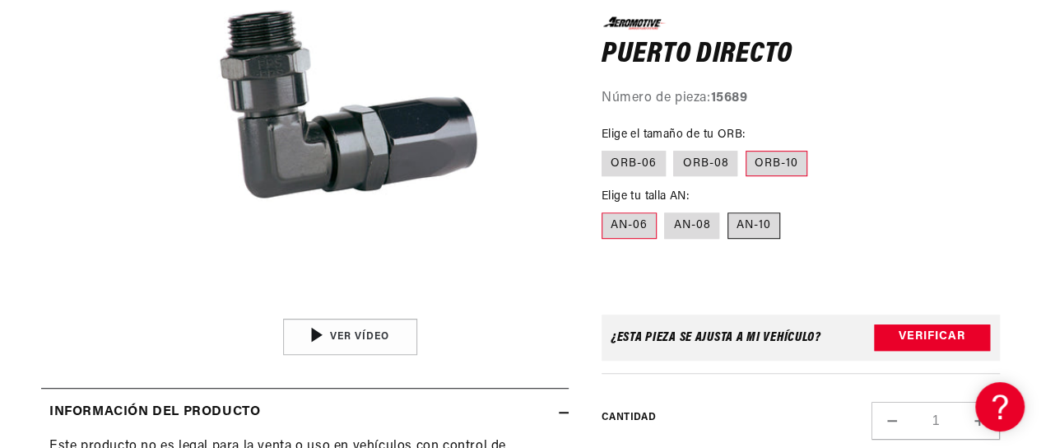
click at [754, 230] on label "AN-10" at bounding box center [754, 225] width 53 height 26
click at [728, 210] on input "AN-10" at bounding box center [728, 209] width 1 height 1
radio input "true"
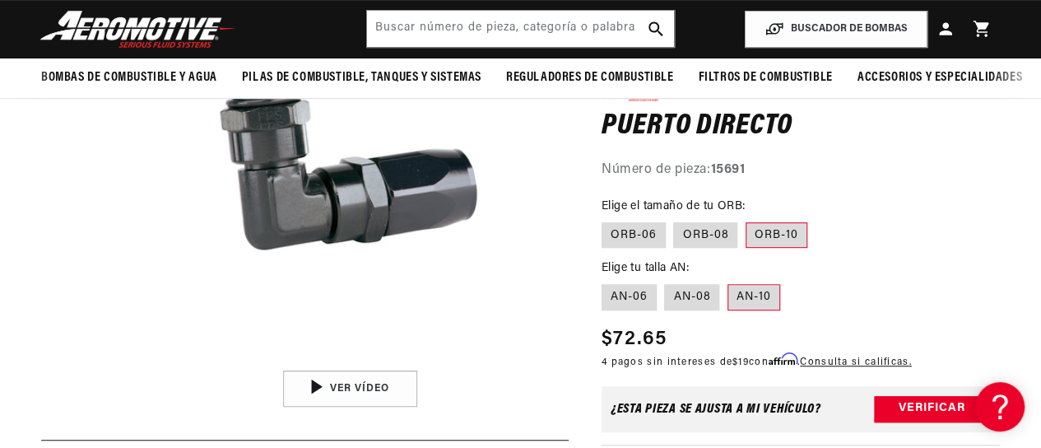
scroll to position [170, 0]
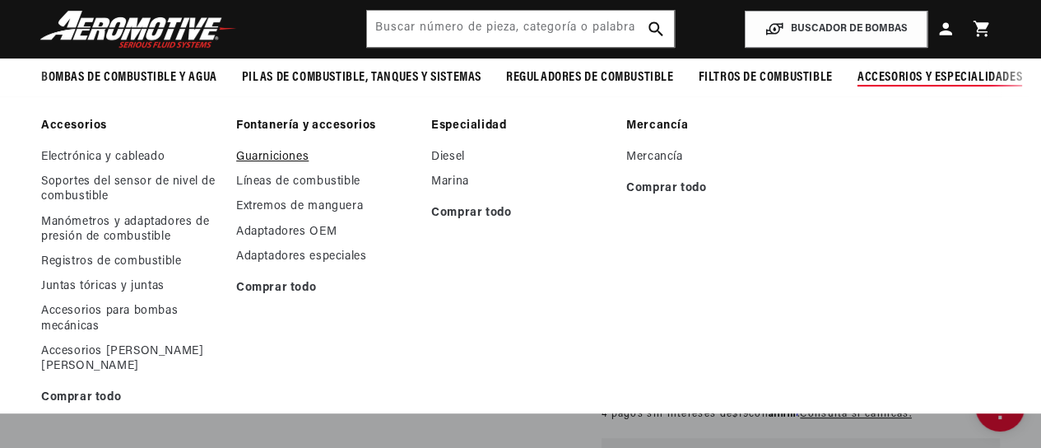
click at [269, 162] on font "Guarniciones" at bounding box center [272, 157] width 72 height 12
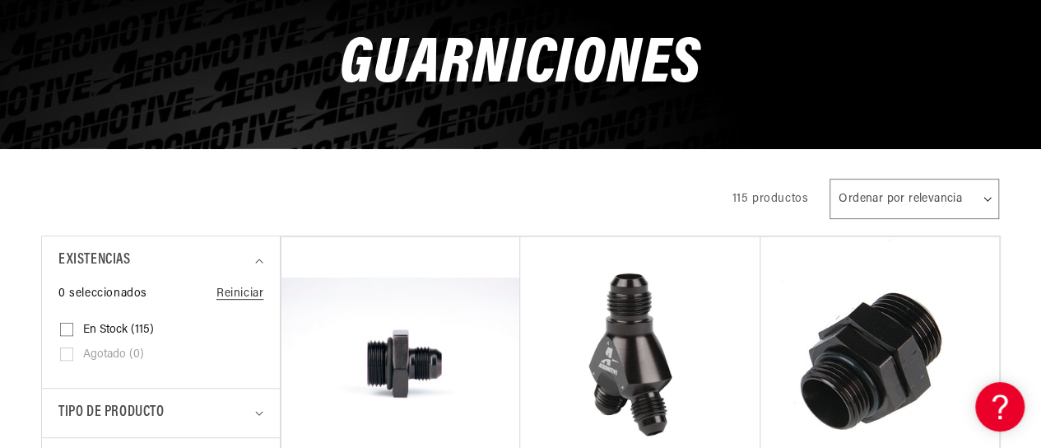
scroll to position [543, 0]
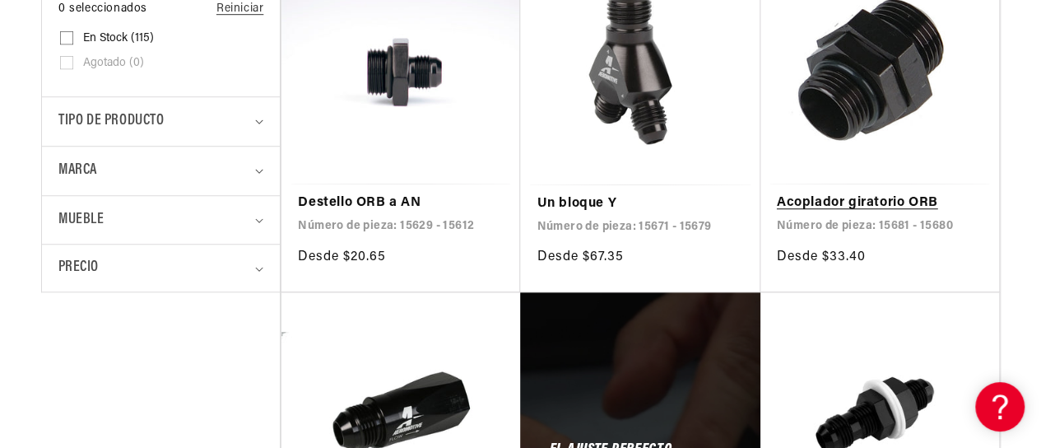
click at [872, 193] on link "Acoplador giratorio ORB" at bounding box center [880, 203] width 206 height 21
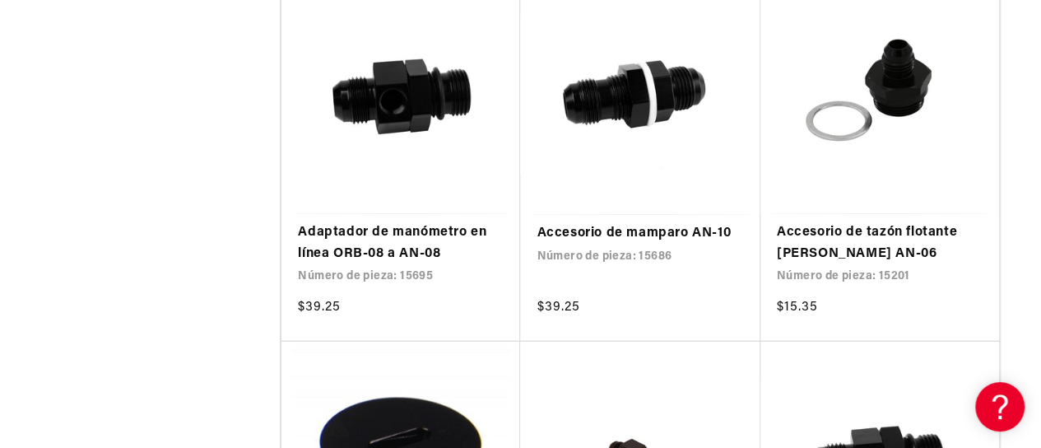
scroll to position [1964, 0]
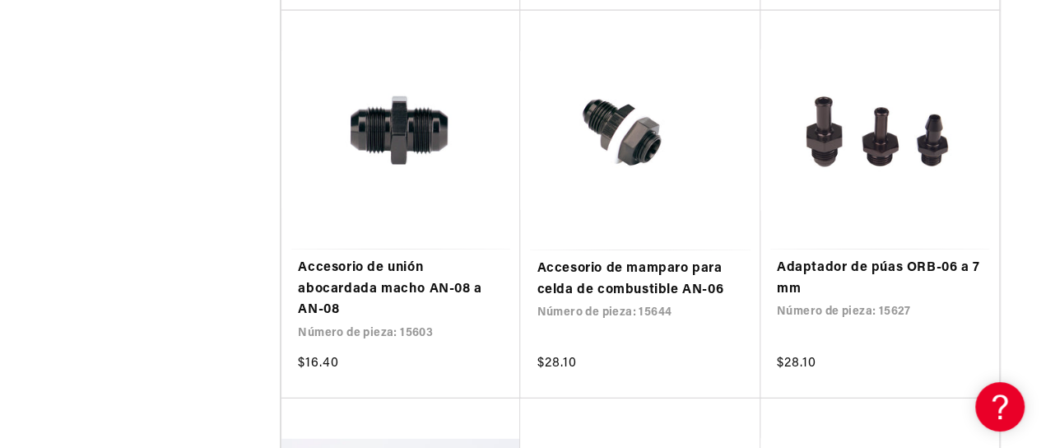
scroll to position [5767, 0]
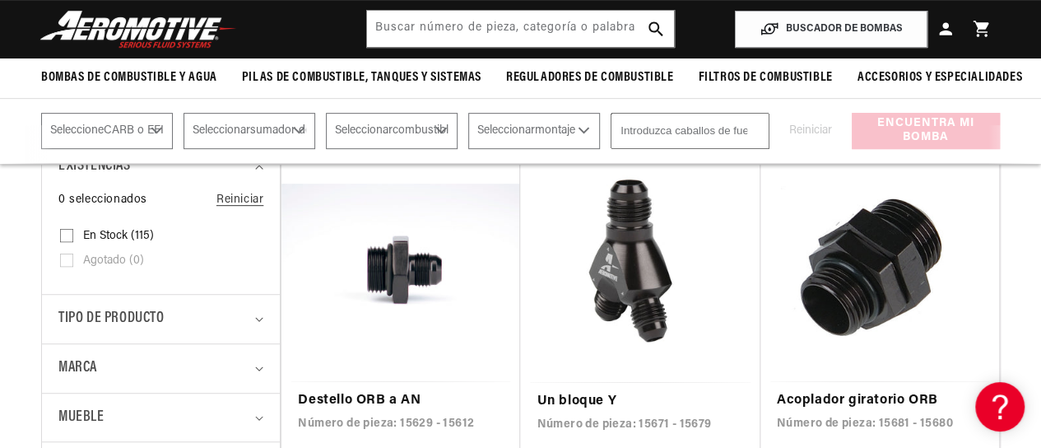
scroll to position [120, 0]
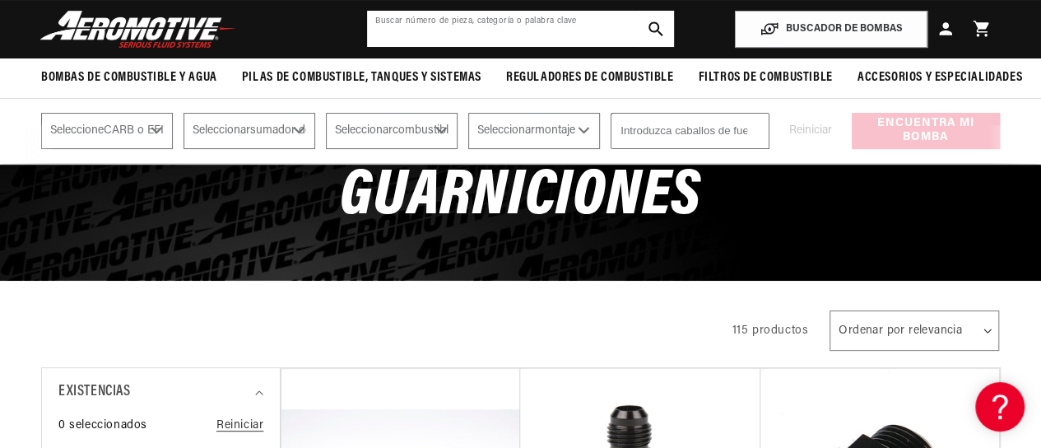
click at [438, 27] on input "text" at bounding box center [520, 29] width 307 height 36
type input "acoplador giratorio"
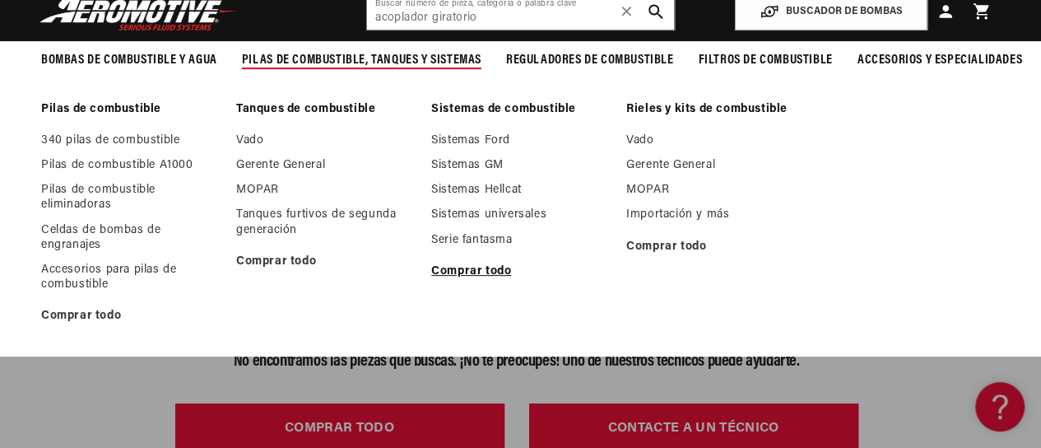
scroll to position [87, 0]
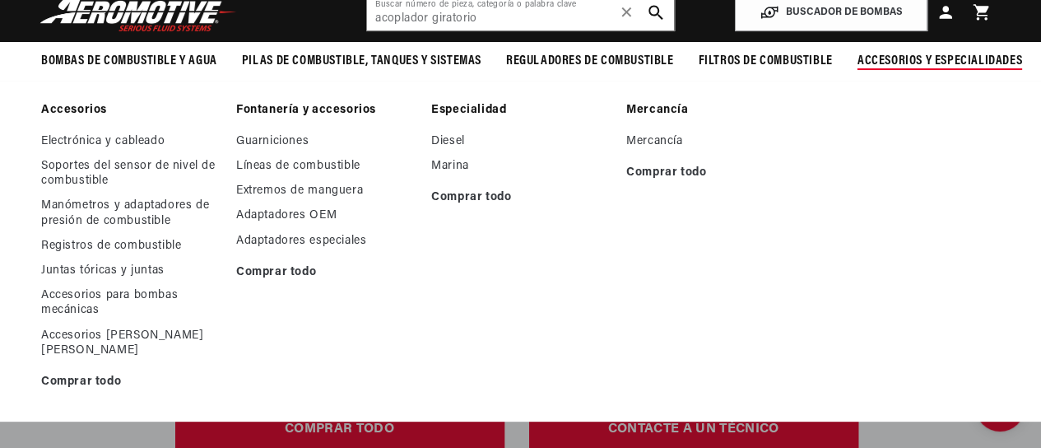
click at [286, 106] on font "Fontanería y accesorios" at bounding box center [306, 110] width 140 height 12
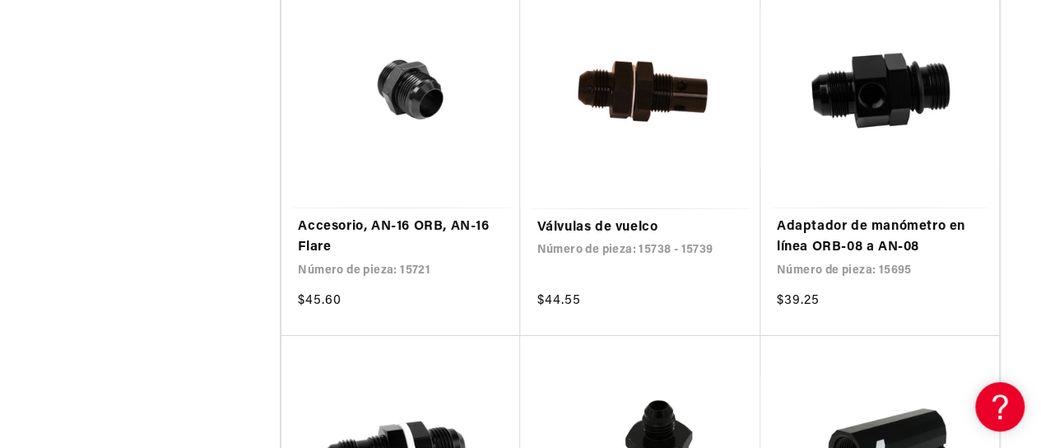
scroll to position [2688, 0]
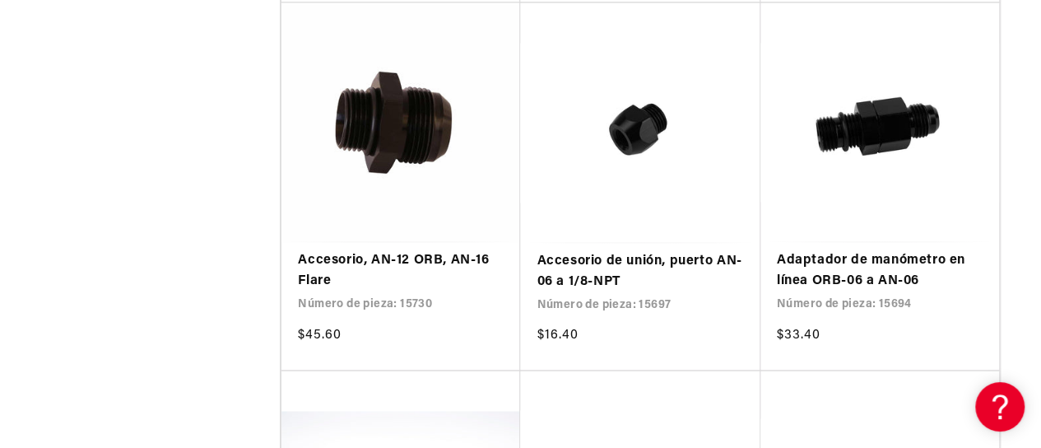
scroll to position [4541, 0]
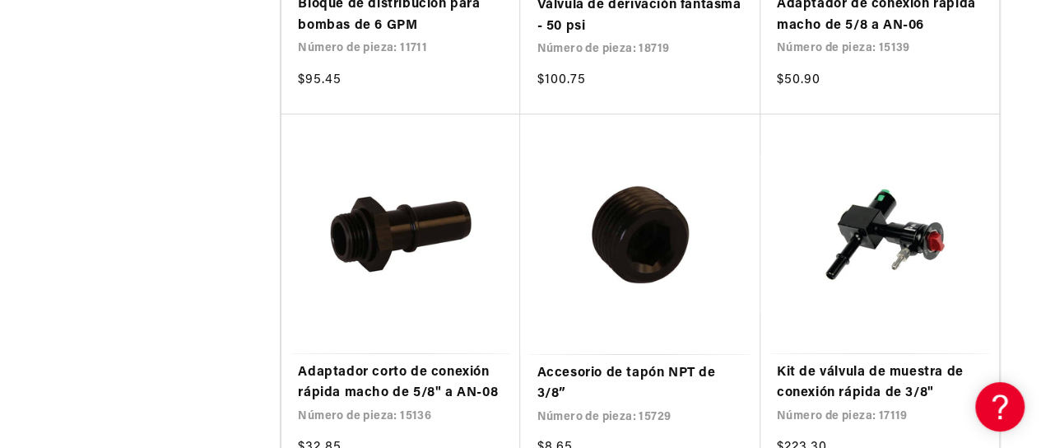
scroll to position [10147, 0]
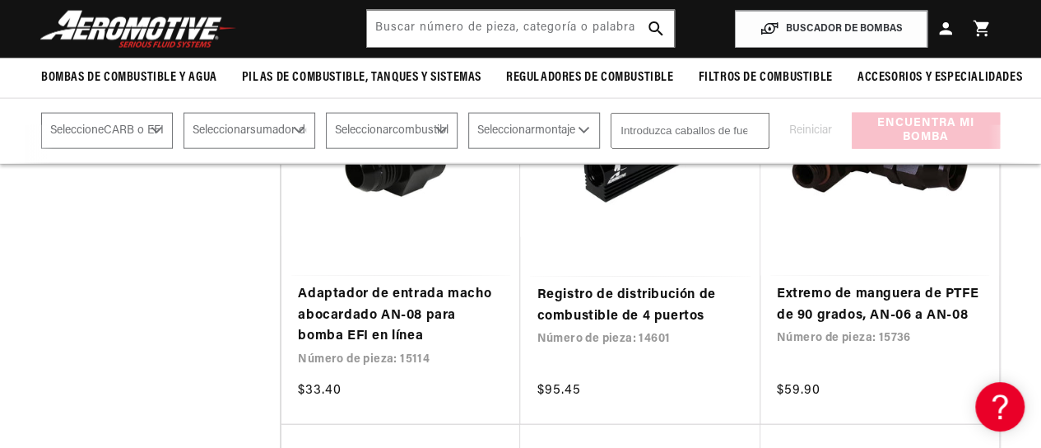
scroll to position [6422, 0]
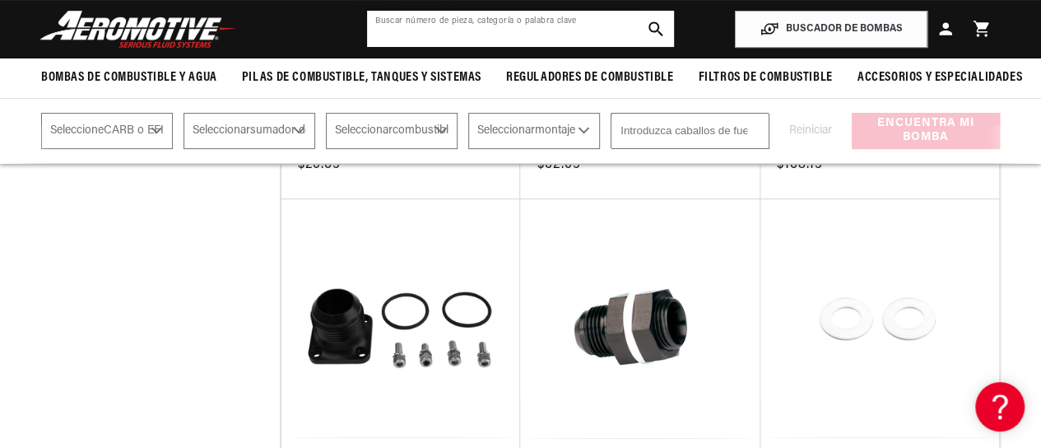
click at [526, 29] on input "text" at bounding box center [520, 29] width 307 height 36
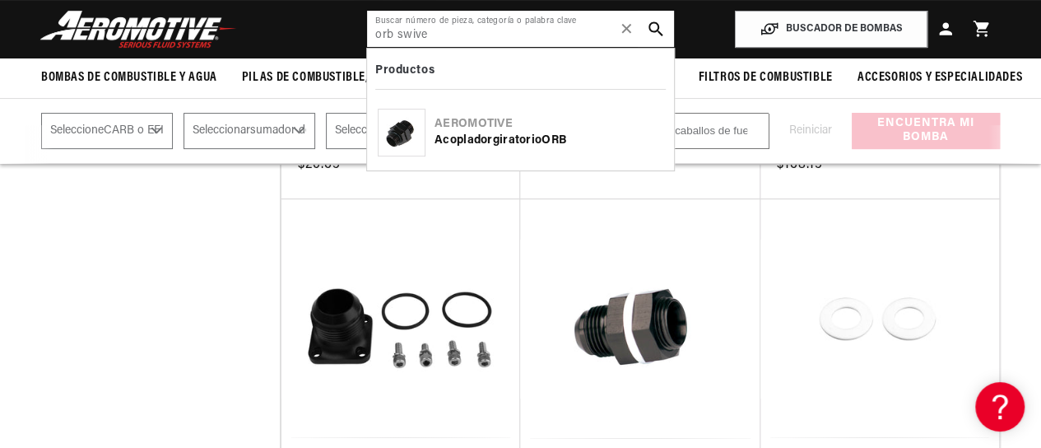
type input "orb swivel"
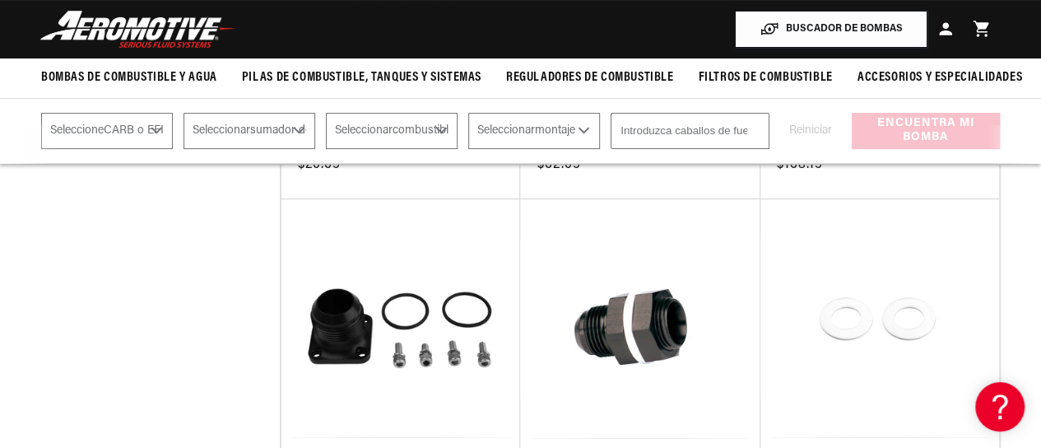
click at [802, 21] on button "BUSCADOR DE BOMBAS" at bounding box center [831, 29] width 193 height 37
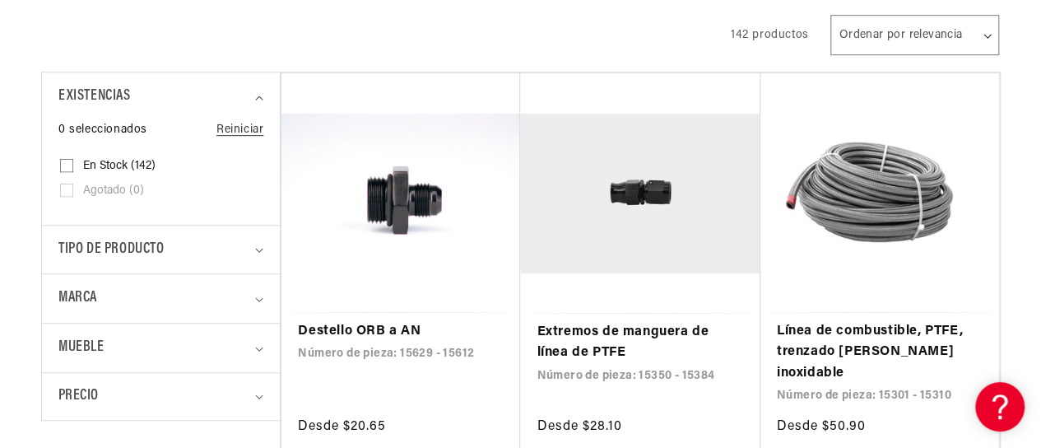
scroll to position [0, 0]
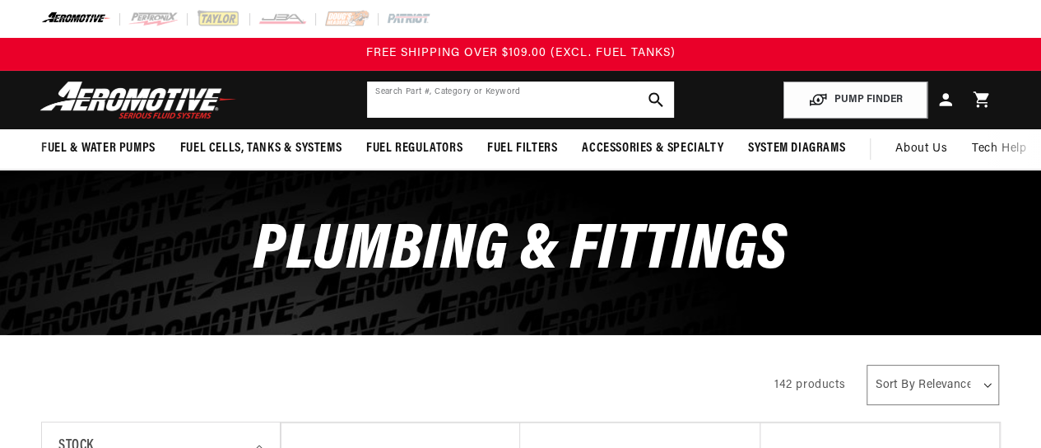
click at [433, 106] on input "text" at bounding box center [520, 99] width 307 height 36
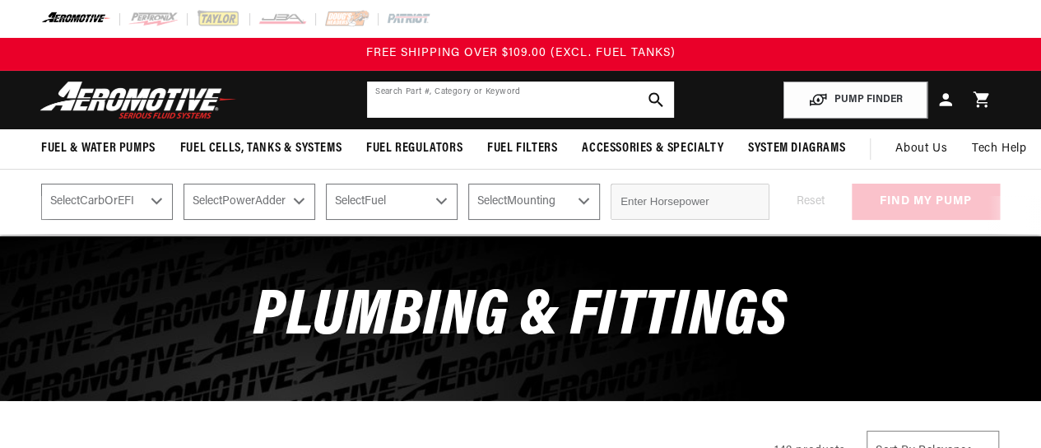
type input "1"
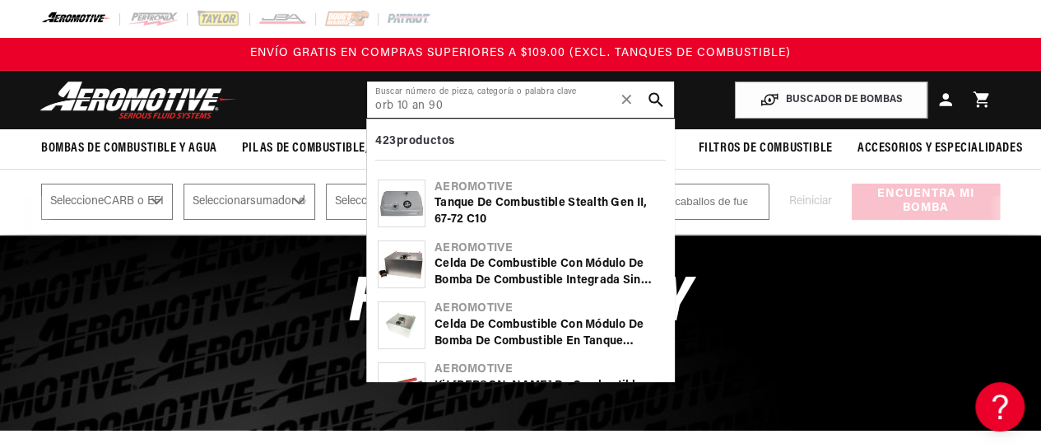
type input "orb 10 an 90"
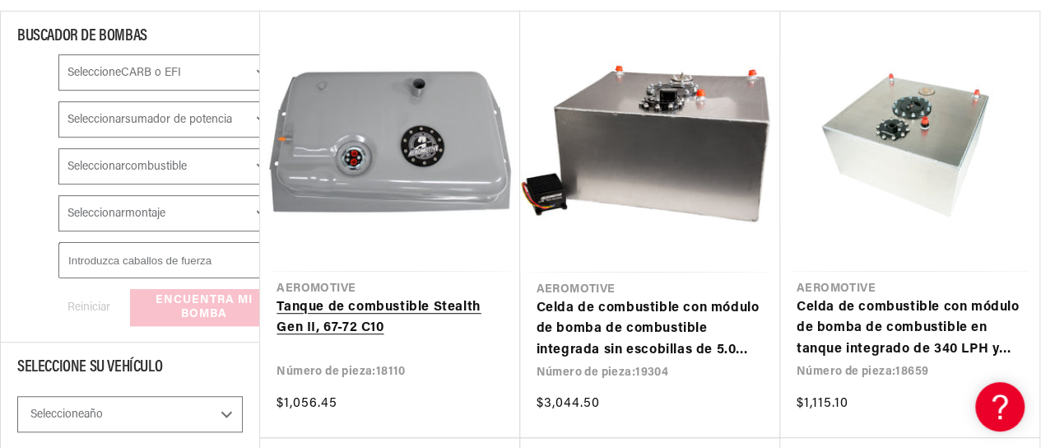
scroll to position [647, 0]
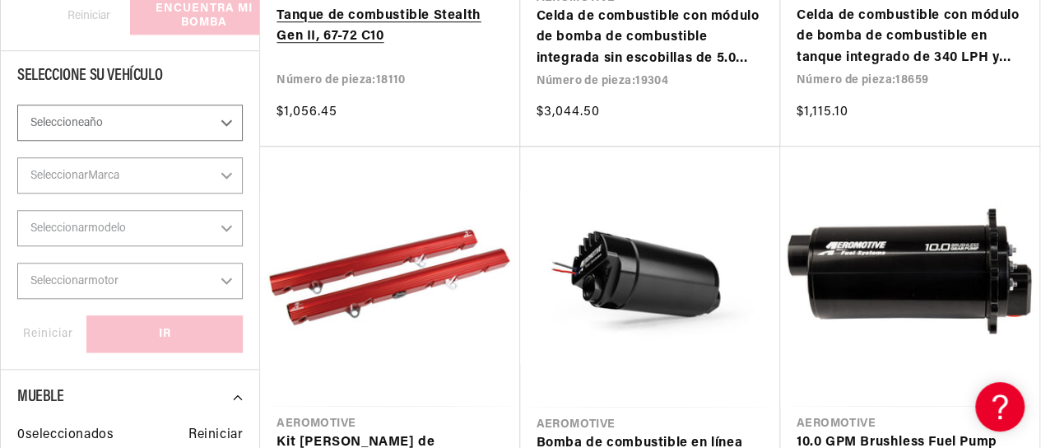
click at [476, 48] on link "Tanque de combustible Stealth Gen II, 67-72 C10" at bounding box center [390, 27] width 226 height 42
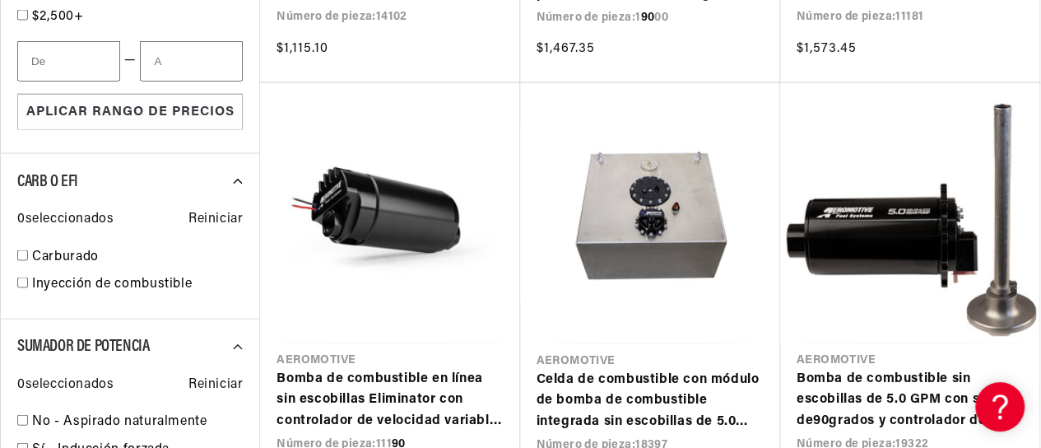
scroll to position [1585, 0]
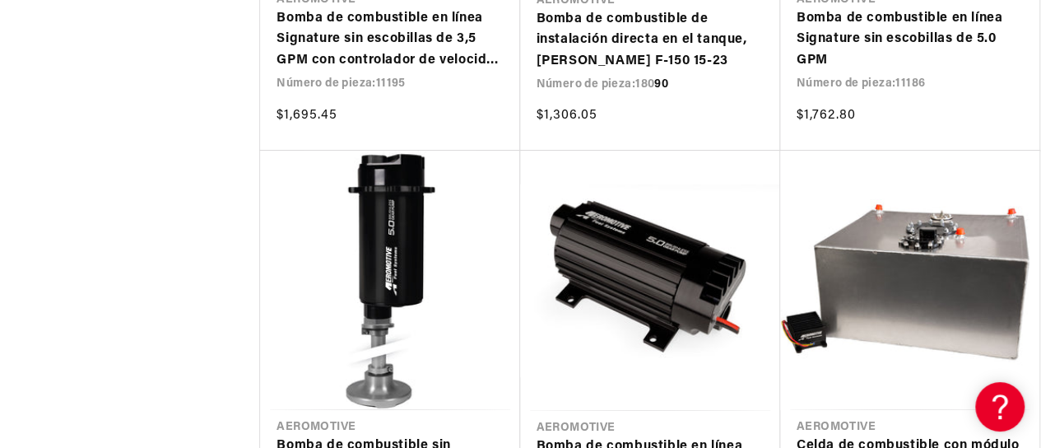
scroll to position [3210, 0]
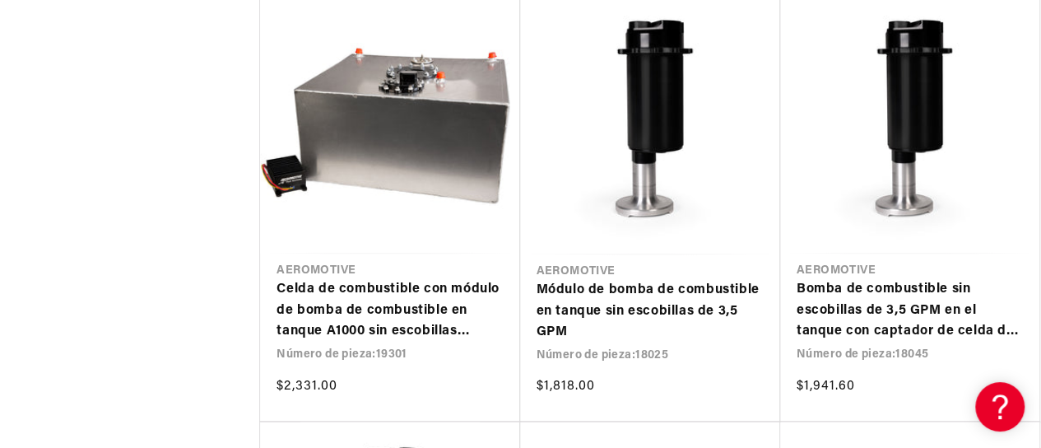
scroll to position [4241, 0]
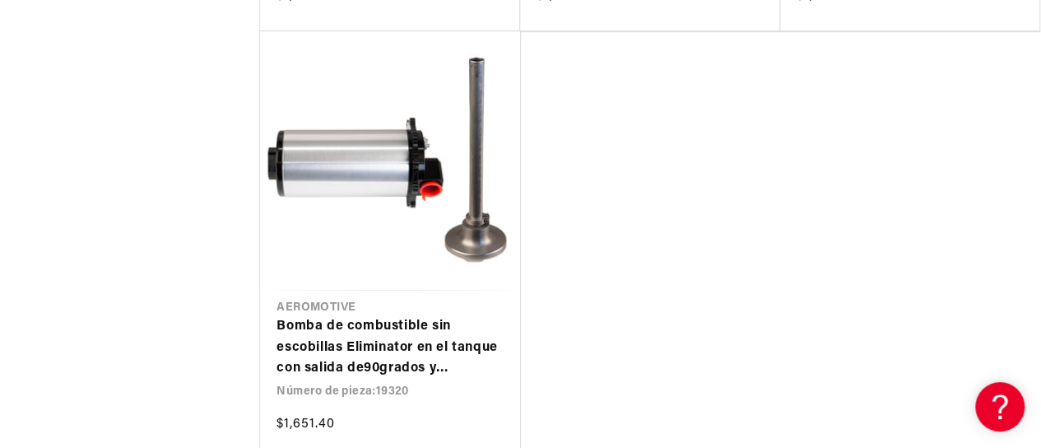
scroll to position [7165, 0]
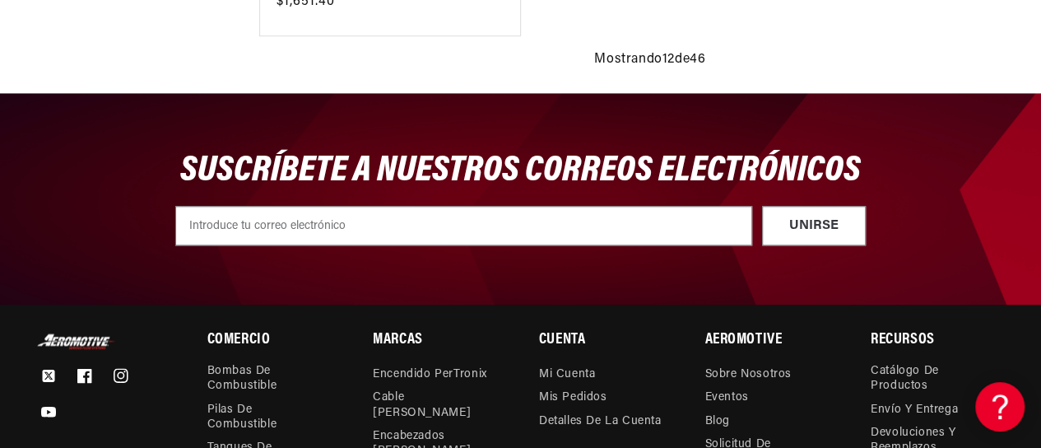
click at [607, 258] on div "SUSCRÍBETE A NUESTROS CORREOS ELECTRÓNICOS UNIRSE Submit" at bounding box center [520, 199] width 1041 height 212
